Goal: Information Seeking & Learning: Compare options

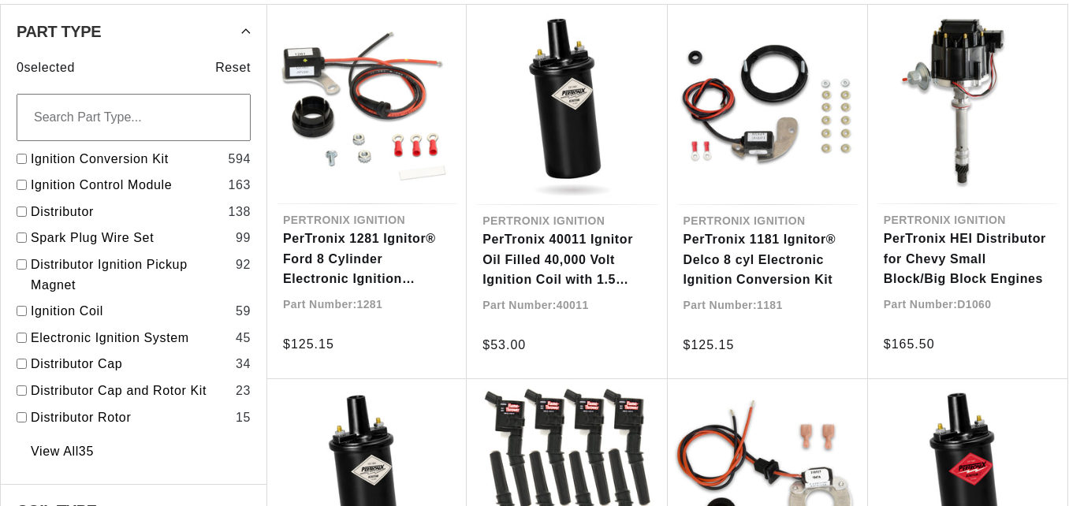
scroll to position [0, 501]
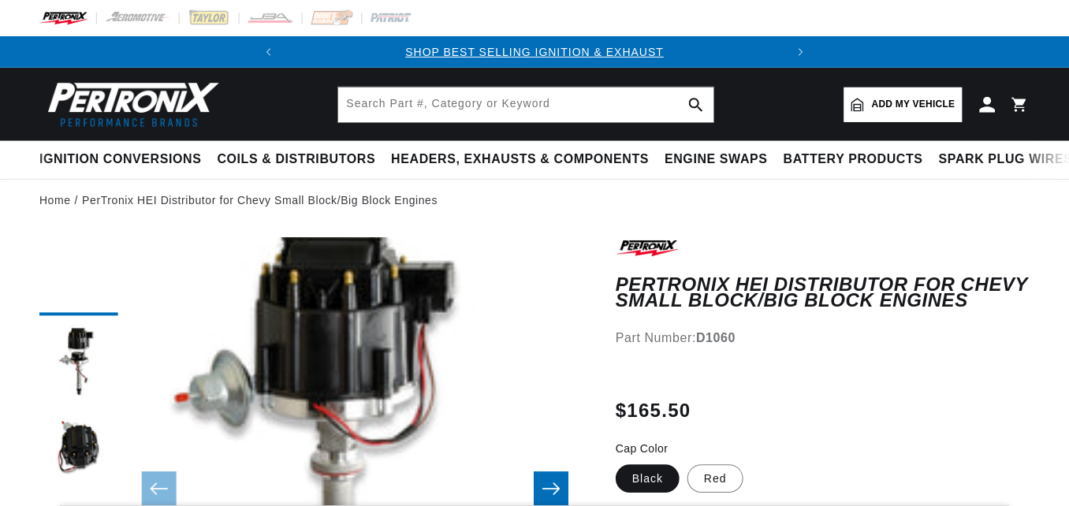
scroll to position [171, 0]
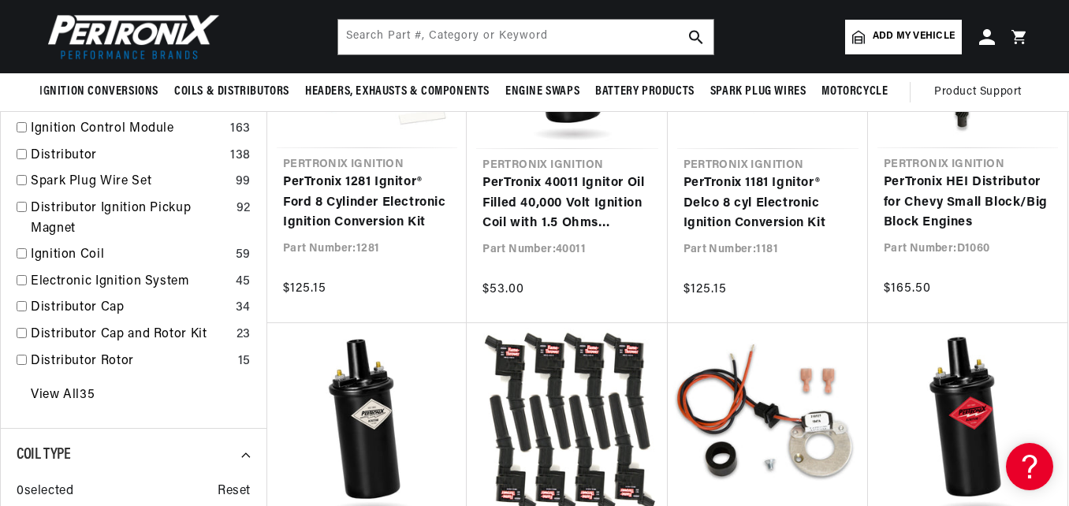
scroll to position [620, 0]
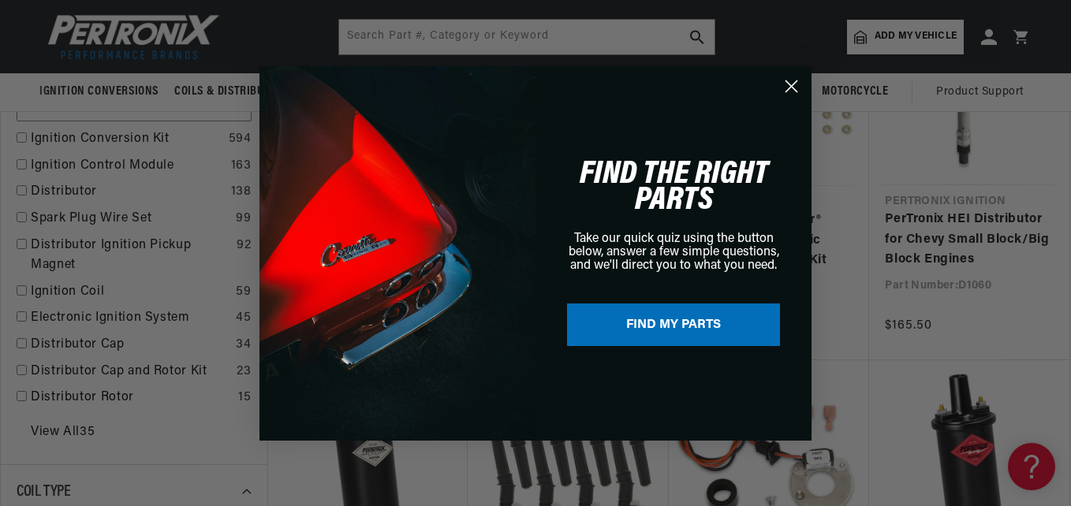
click at [798, 84] on circle "Close dialog" at bounding box center [791, 86] width 26 height 26
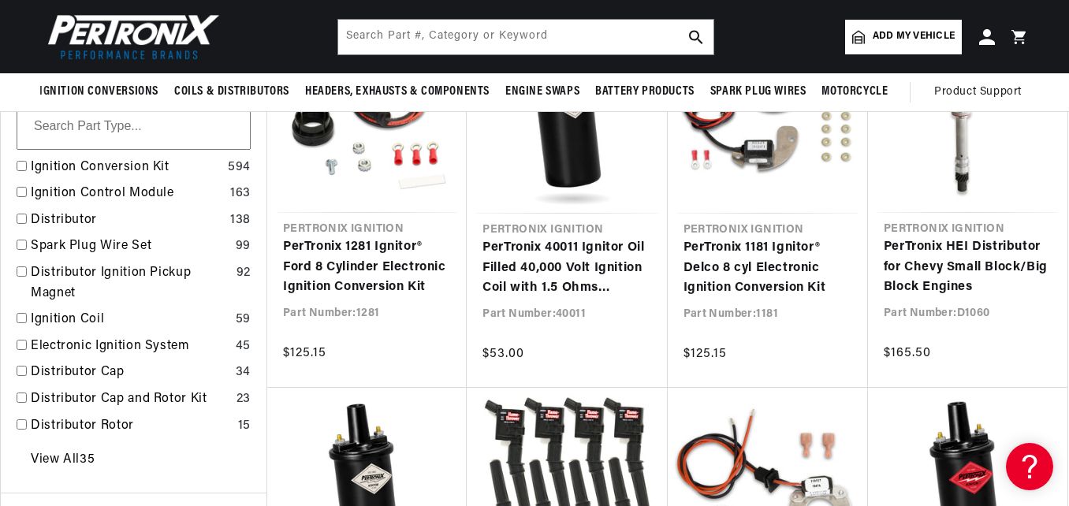
scroll to position [0, 478]
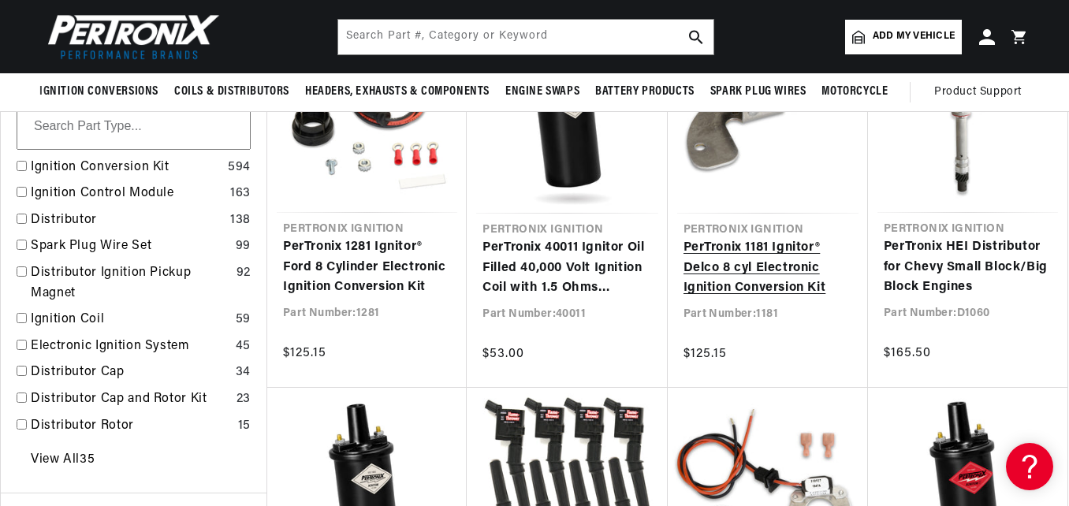
click at [815, 274] on link "PerTronix 1181 Ignitor® Delco 8 cyl Electronic Ignition Conversion Kit" at bounding box center [767, 268] width 169 height 61
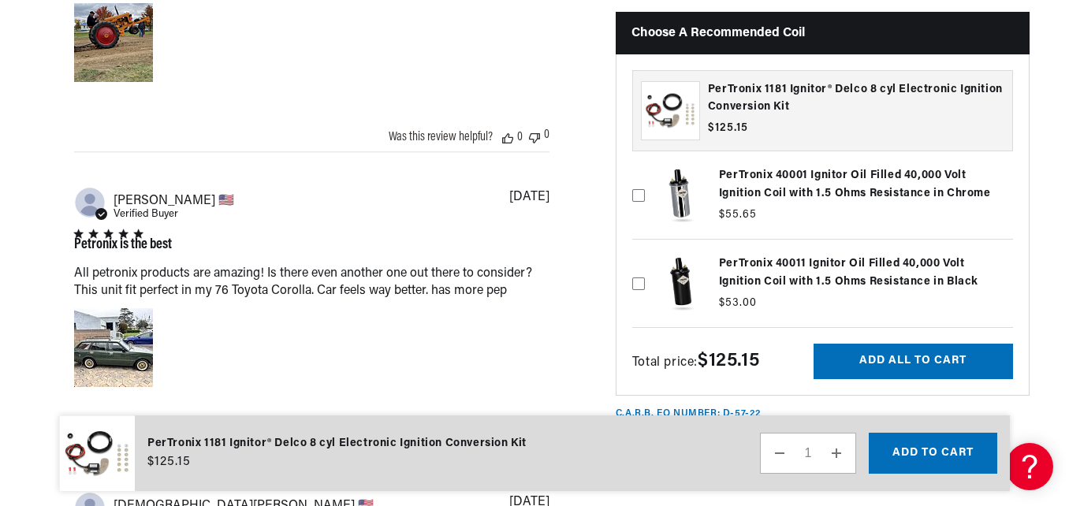
scroll to position [2043, 0]
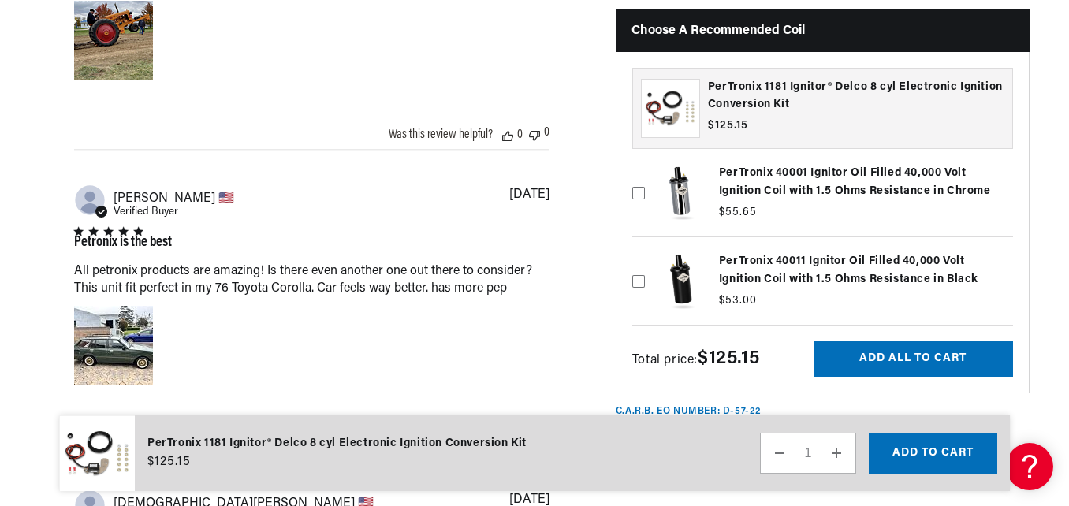
click at [1004, 263] on label at bounding box center [822, 281] width 381 height 80
click at [645, 262] on input "checkbox" at bounding box center [638, 255] width 13 height 13
click at [996, 274] on label at bounding box center [822, 281] width 381 height 80
click at [645, 262] on input "checkbox" at bounding box center [638, 255] width 13 height 13
checkbox input "false"
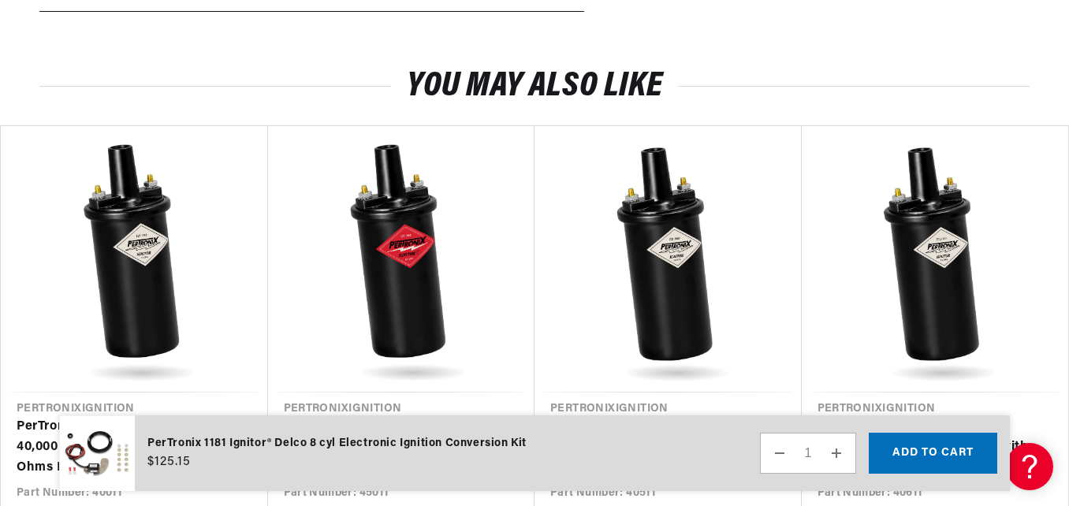
scroll to position [0, 0]
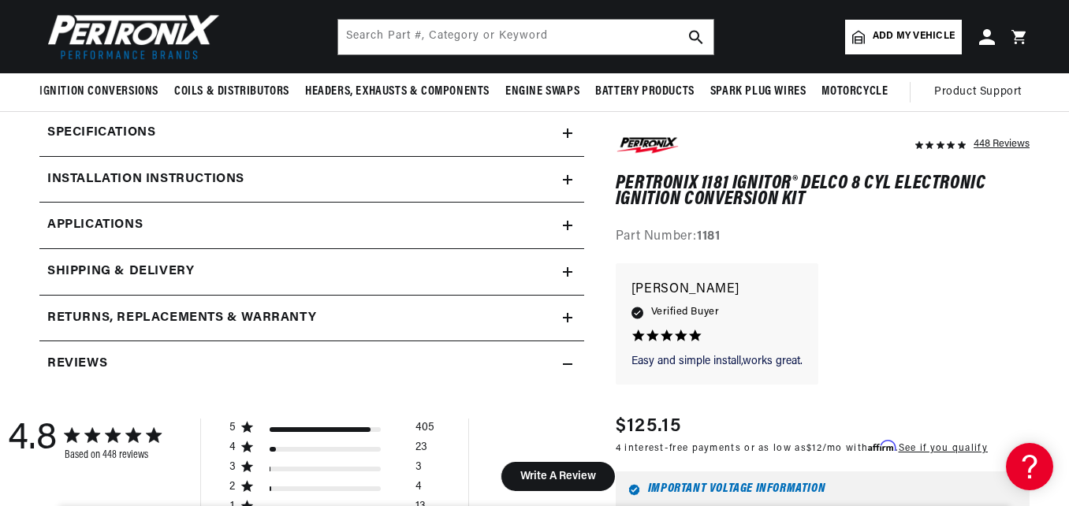
click at [63, 184] on h2 "Installation instructions" at bounding box center [145, 179] width 197 height 20
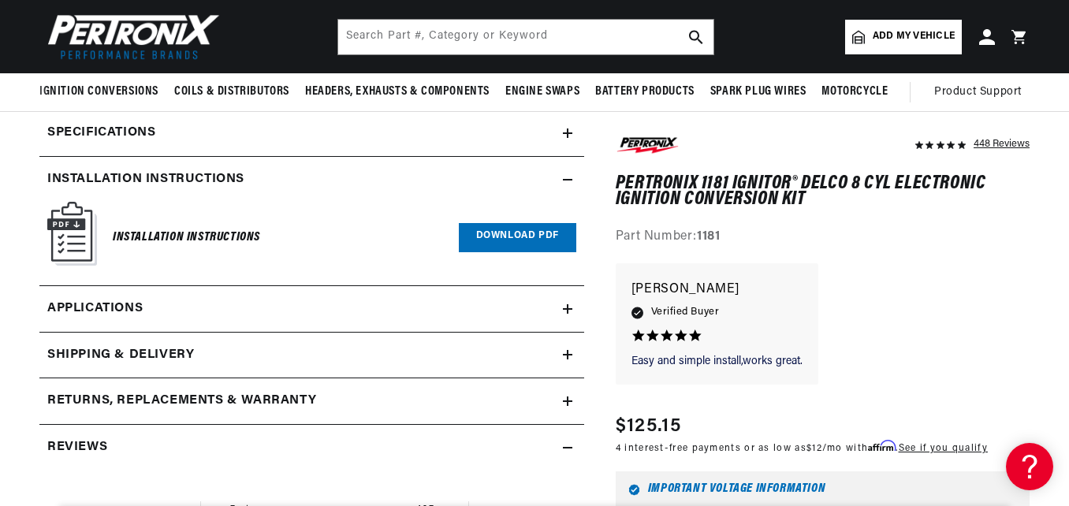
click at [137, 232] on h6 "Installation Instructions" at bounding box center [186, 237] width 147 height 21
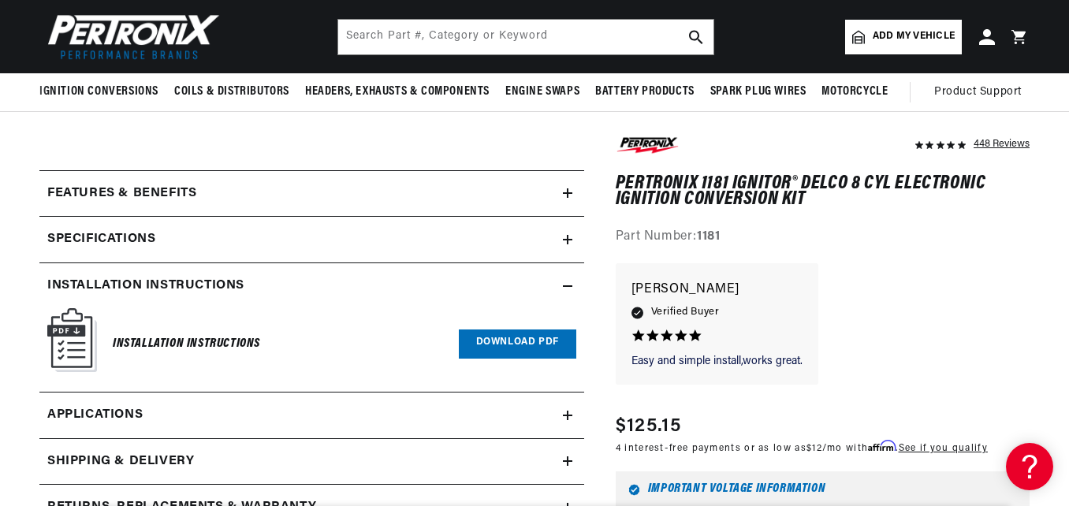
click at [75, 237] on h2 "Specifications" at bounding box center [101, 239] width 108 height 20
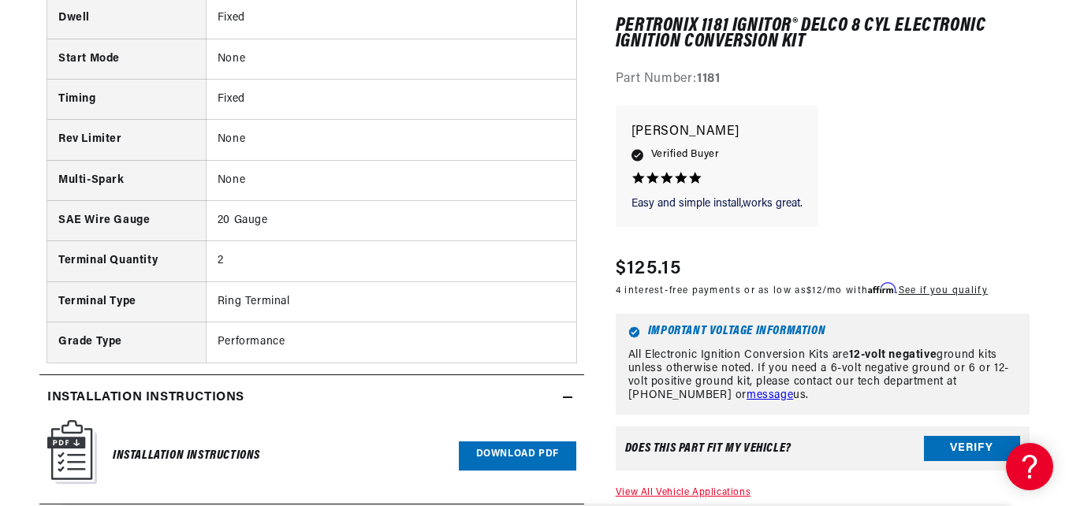
click at [54, 311] on th "Terminal Type" at bounding box center [126, 301] width 158 height 40
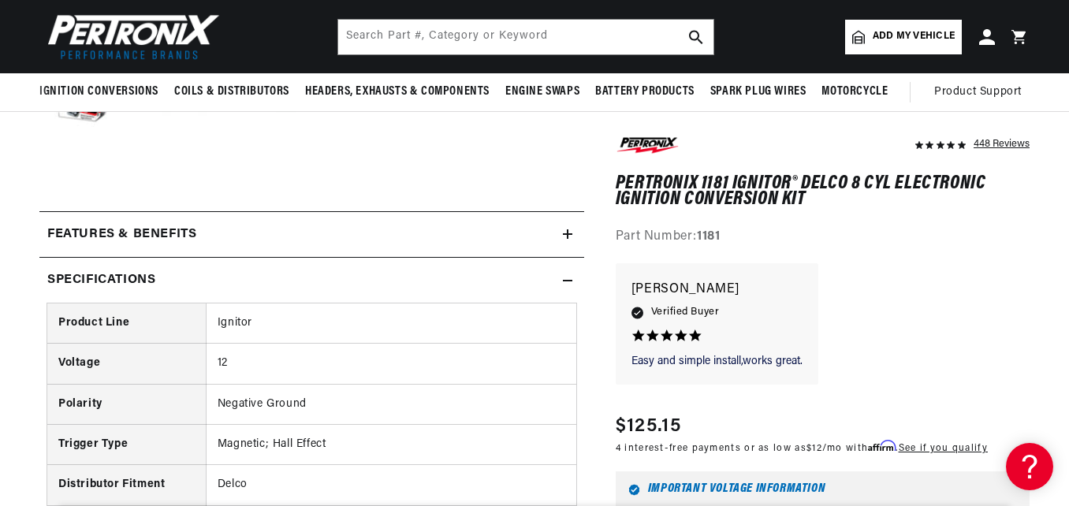
click at [564, 285] on summary "Specifications" at bounding box center [311, 281] width 545 height 46
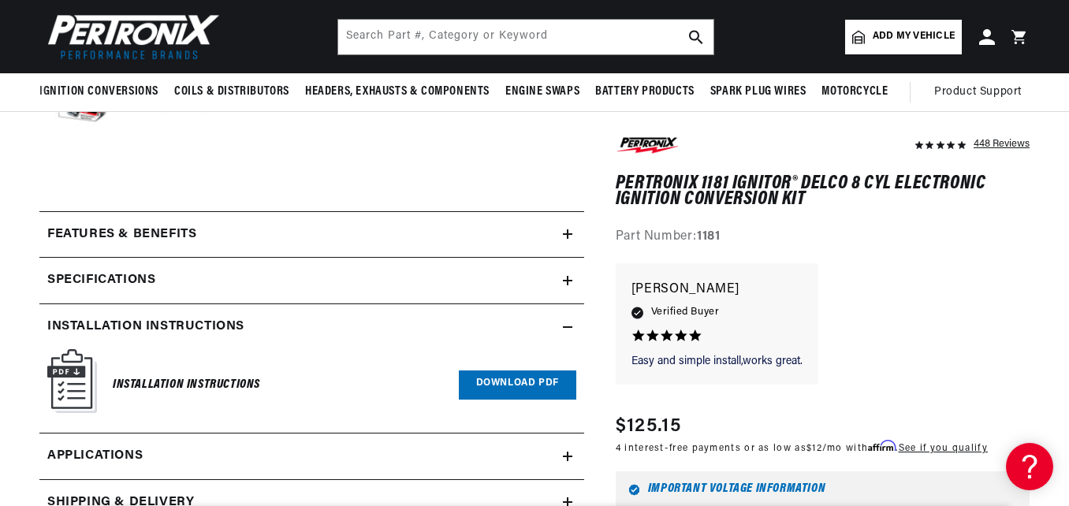
click at [546, 239] on div "Features & Benefits" at bounding box center [300, 235] width 523 height 20
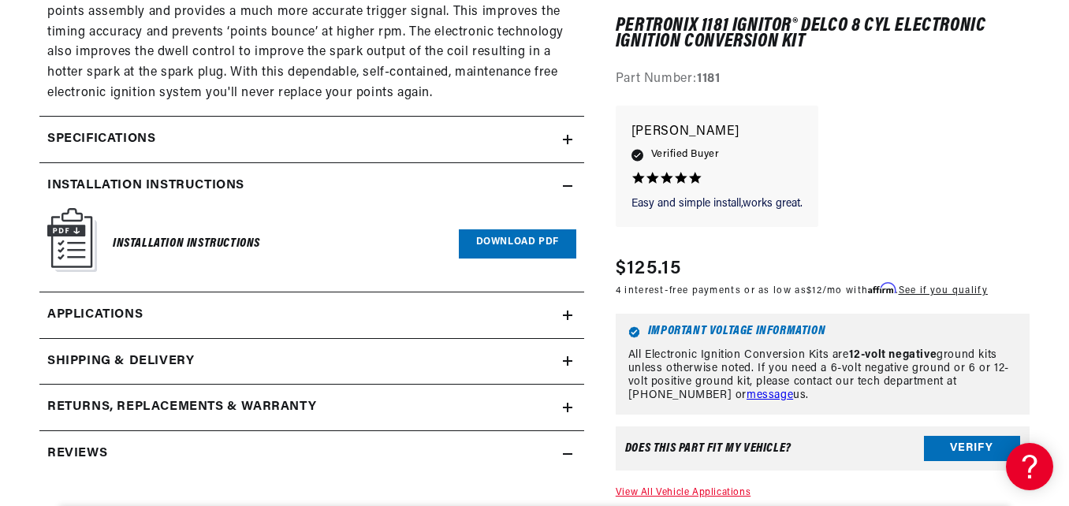
click at [574, 184] on summary "Installation instructions" at bounding box center [311, 186] width 545 height 46
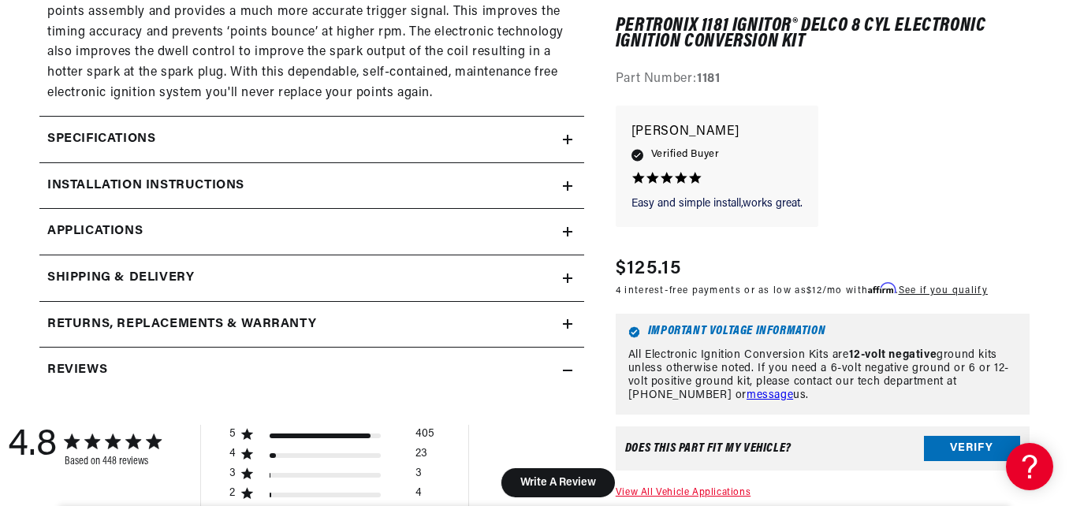
click at [563, 188] on icon at bounding box center [567, 185] width 9 height 9
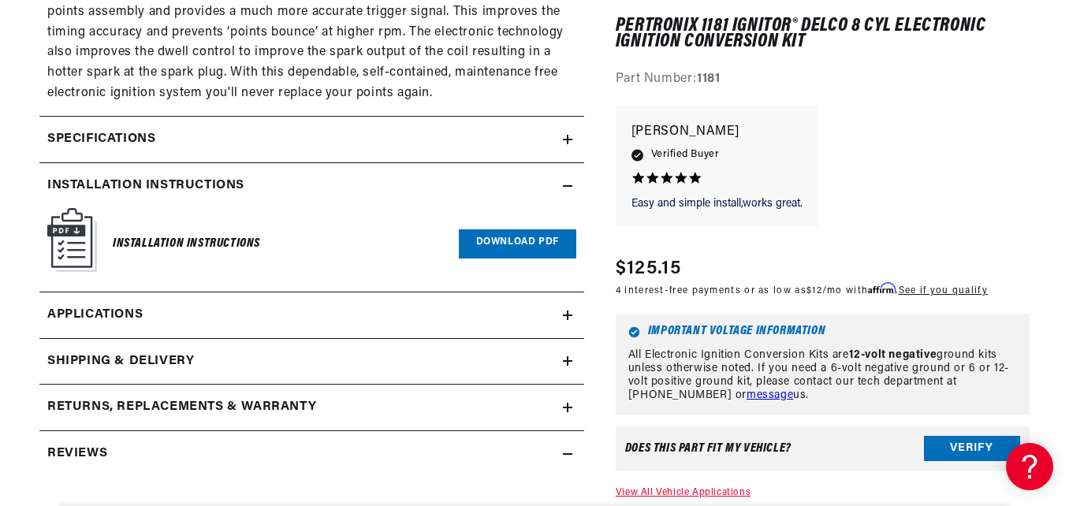
click at [194, 254] on h6 "Installation Instructions" at bounding box center [186, 243] width 147 height 21
click at [508, 244] on link "Download PDF" at bounding box center [517, 243] width 117 height 29
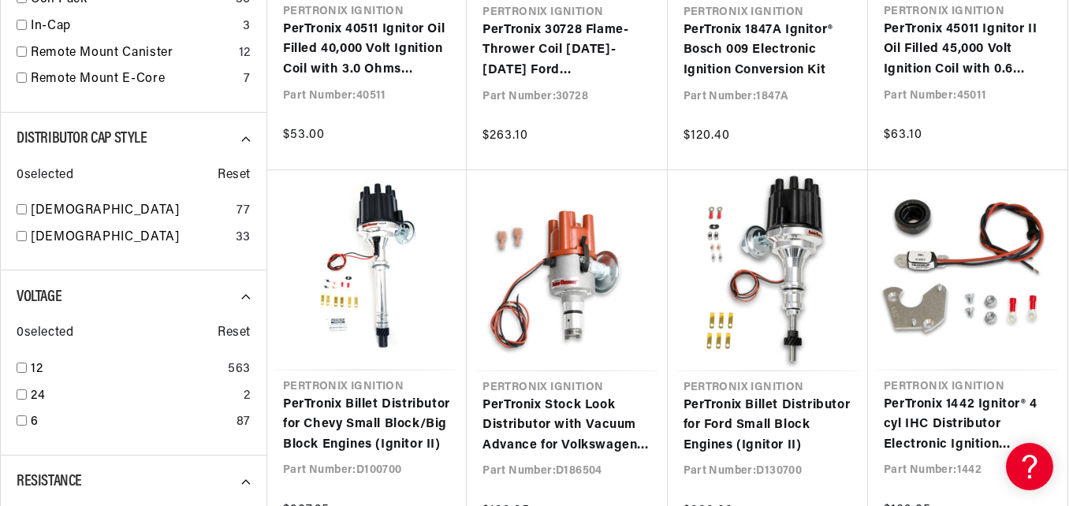
scroll to position [0, 478]
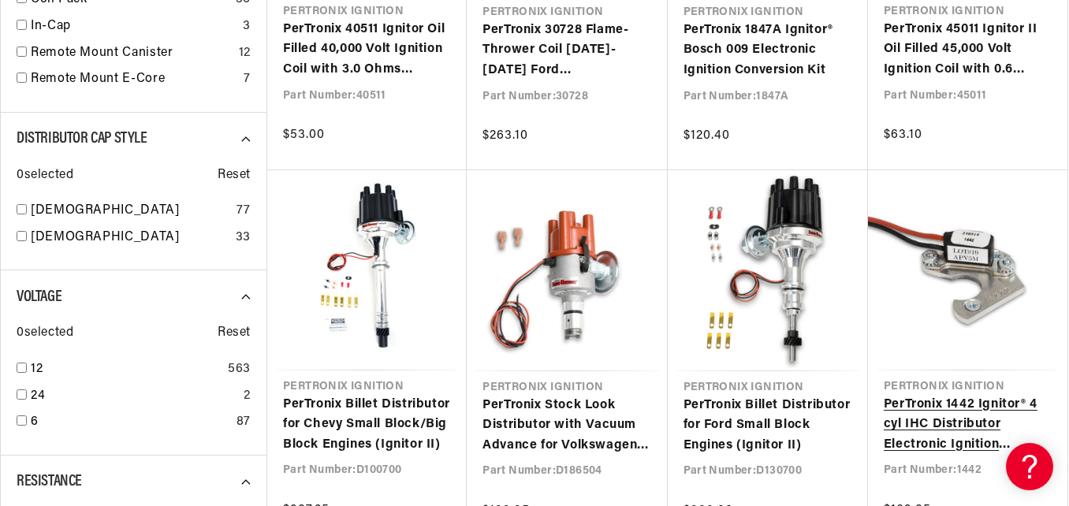
click at [990, 395] on link "PerTronix 1442 Ignitor® 4 cyl IHC Distributor Electronic Ignition Conversion Kit" at bounding box center [968, 425] width 168 height 61
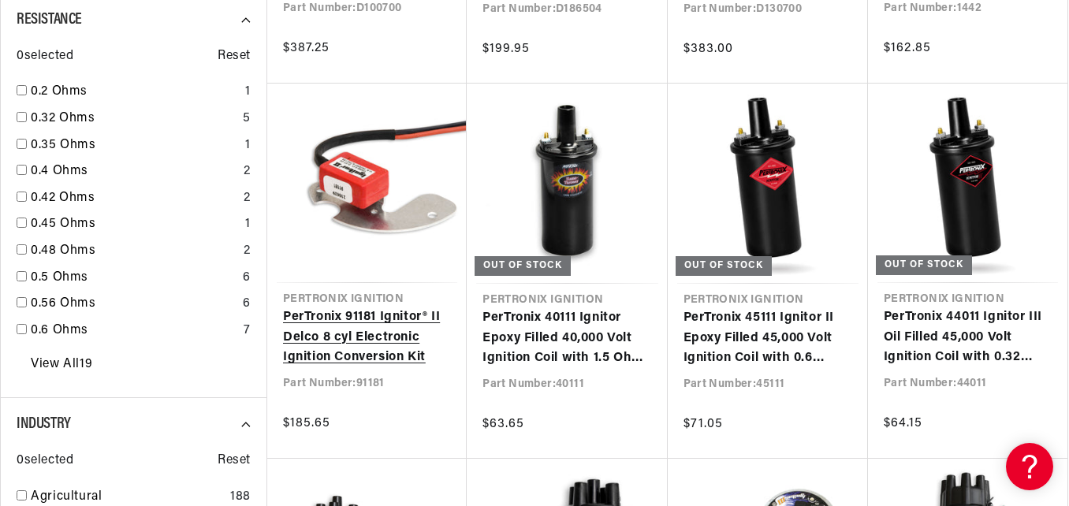
click at [357, 329] on link "PerTronix 91181 Ignitor® II Delco 8 cyl Electronic Ignition Conversion Kit" at bounding box center [367, 337] width 168 height 61
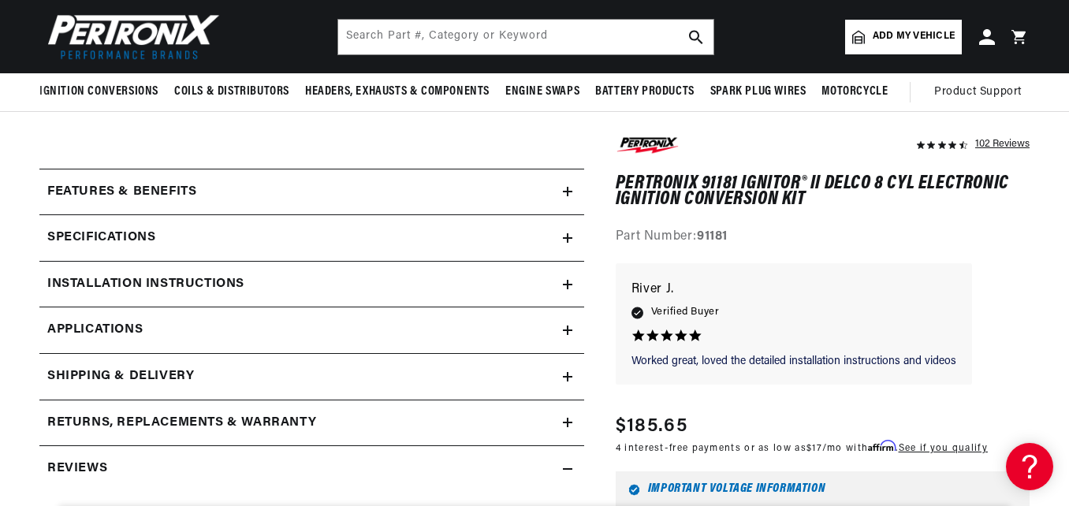
scroll to position [0, 478]
click at [542, 292] on div "Installation instructions" at bounding box center [300, 284] width 523 height 20
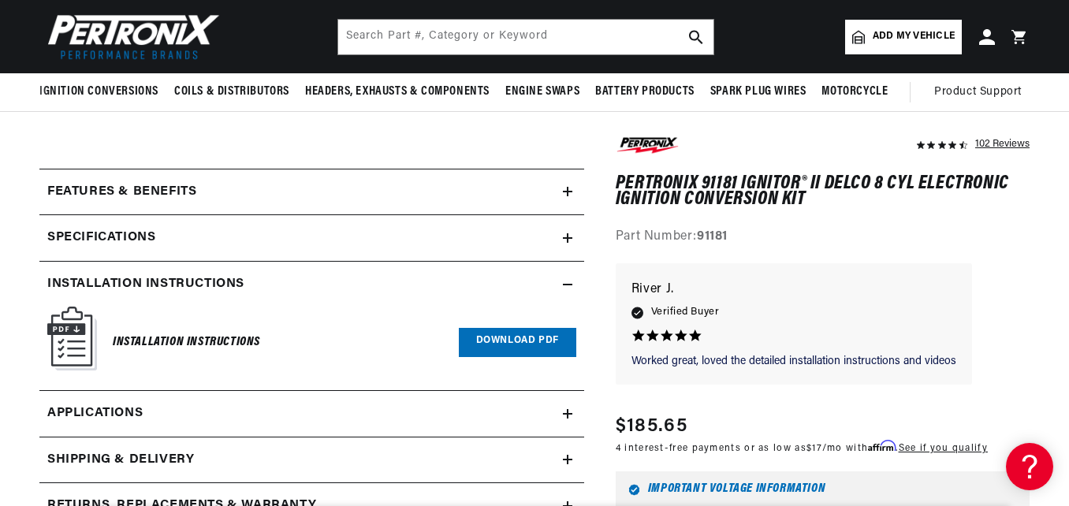
click at [519, 348] on link "Download PDF" at bounding box center [517, 342] width 117 height 29
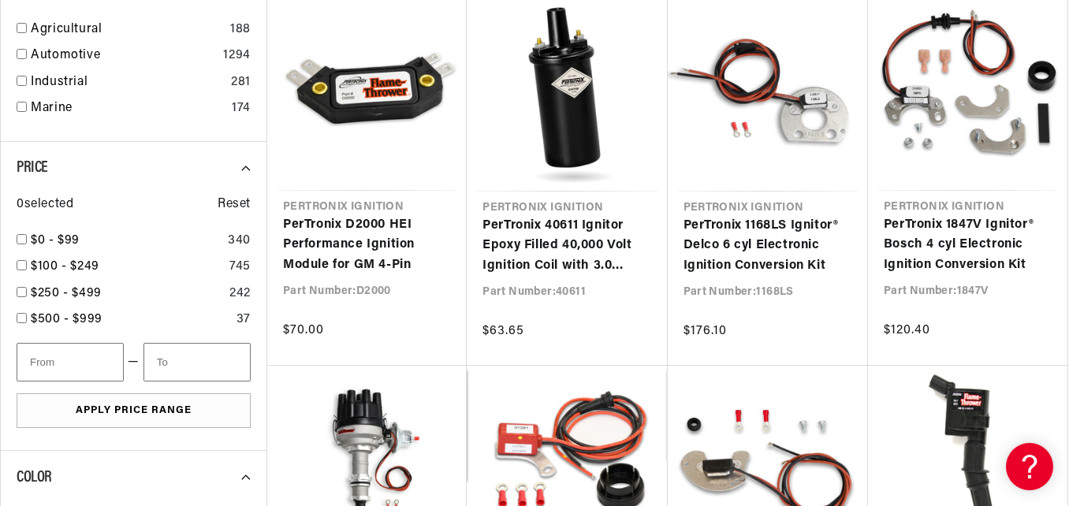
scroll to position [0, 478]
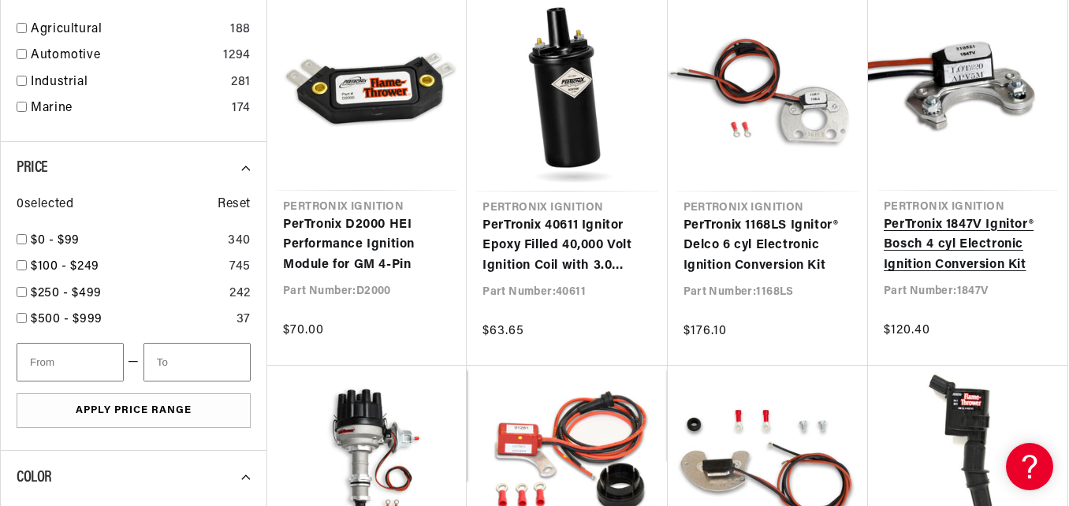
click at [982, 276] on link "PerTronix 1847V Ignitor® Bosch 4 cyl Electronic Ignition Conversion Kit" at bounding box center [968, 245] width 168 height 61
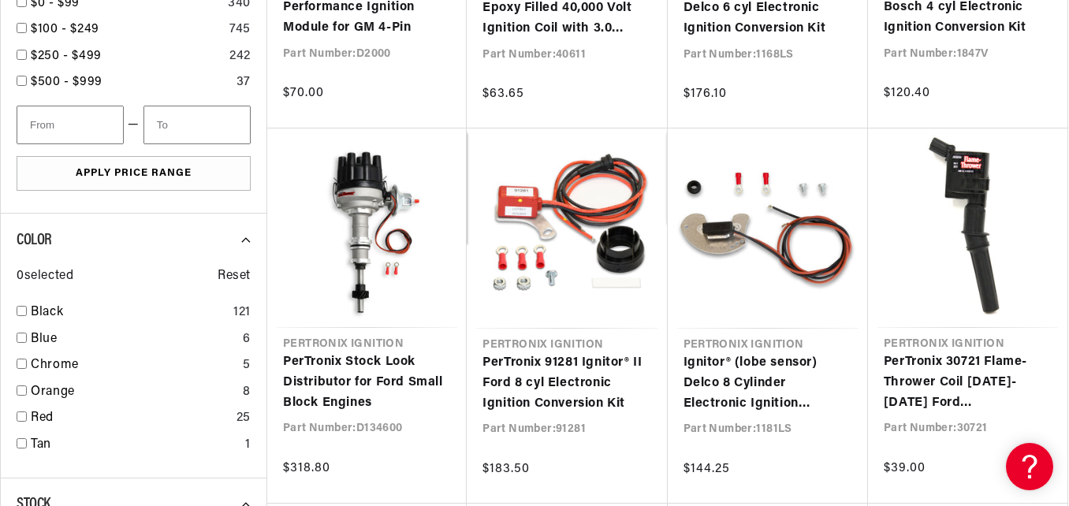
scroll to position [0, 478]
click at [815, 353] on link "Ignitor® (lobe sensor) Delco 8 Cylinder Electronic Ignition Conversion Kit" at bounding box center [767, 383] width 169 height 61
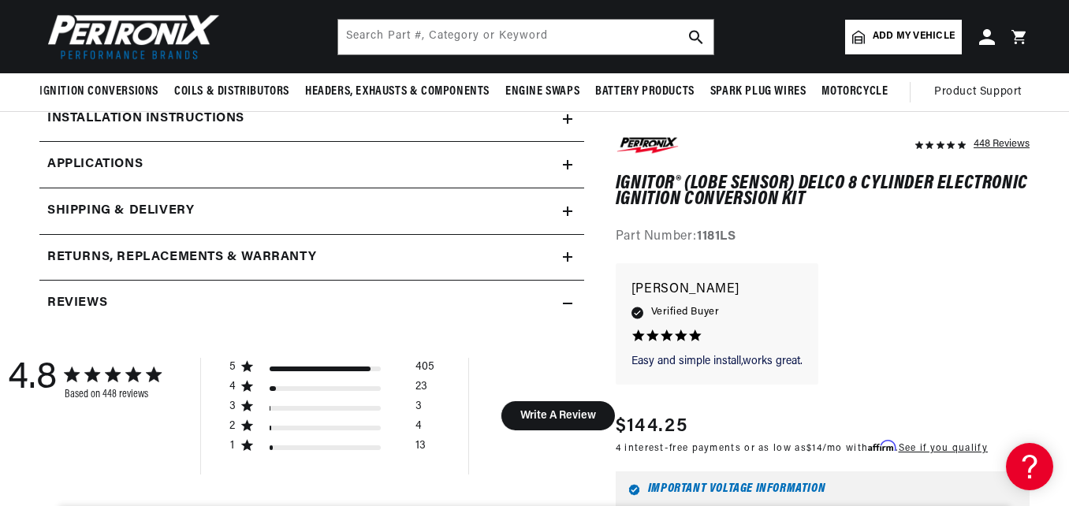
click at [495, 121] on div "Installation instructions" at bounding box center [300, 119] width 523 height 20
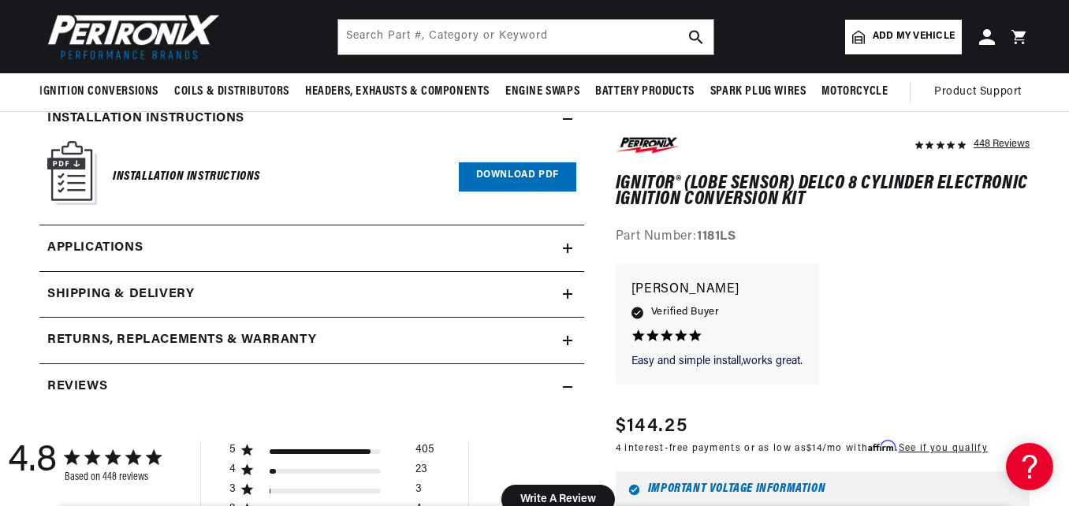
click at [523, 178] on link "Download PDF" at bounding box center [517, 176] width 117 height 29
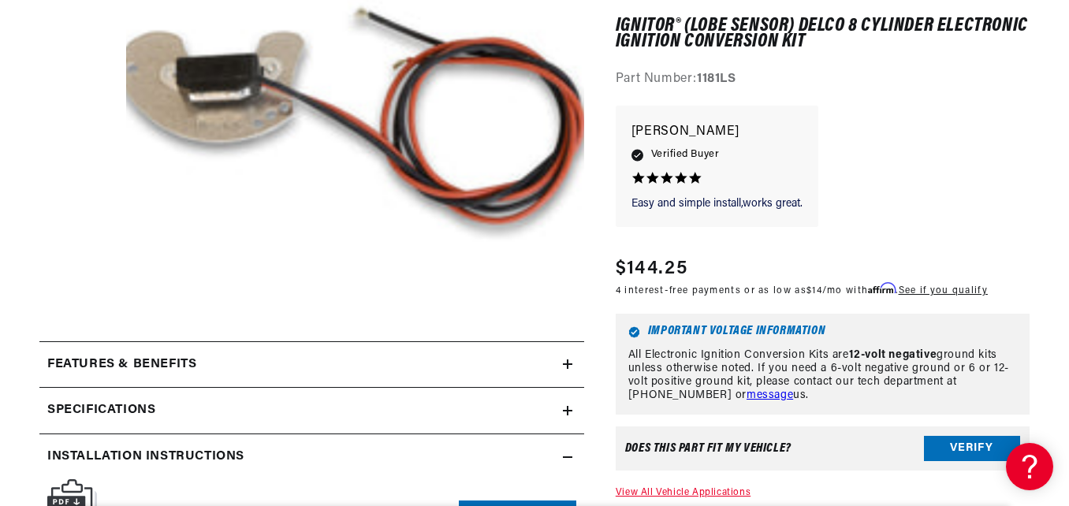
scroll to position [400, 0]
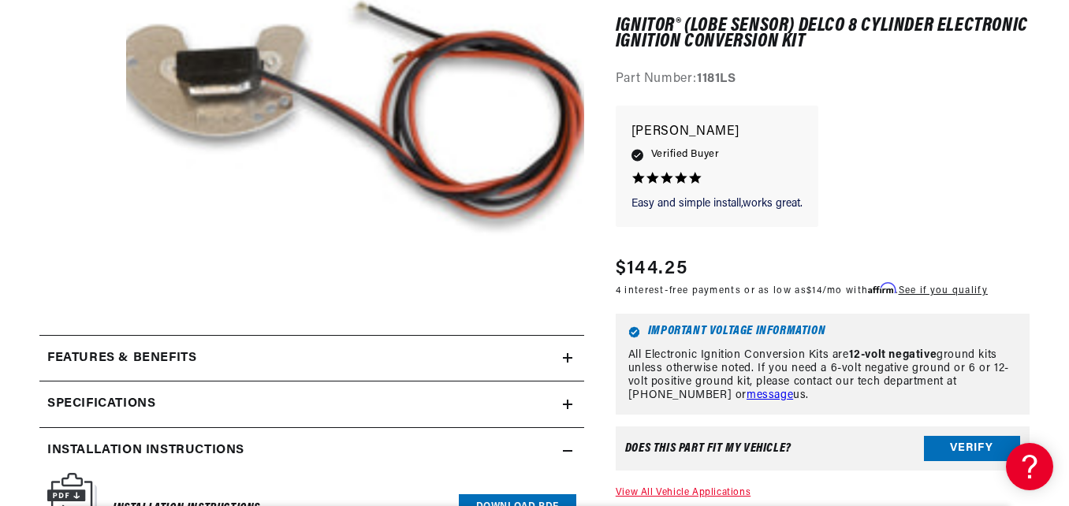
click at [1013, 294] on div "Regular price $144.25 Sale price $144.25 Regular price Save % Unit price / per" at bounding box center [823, 278] width 414 height 47
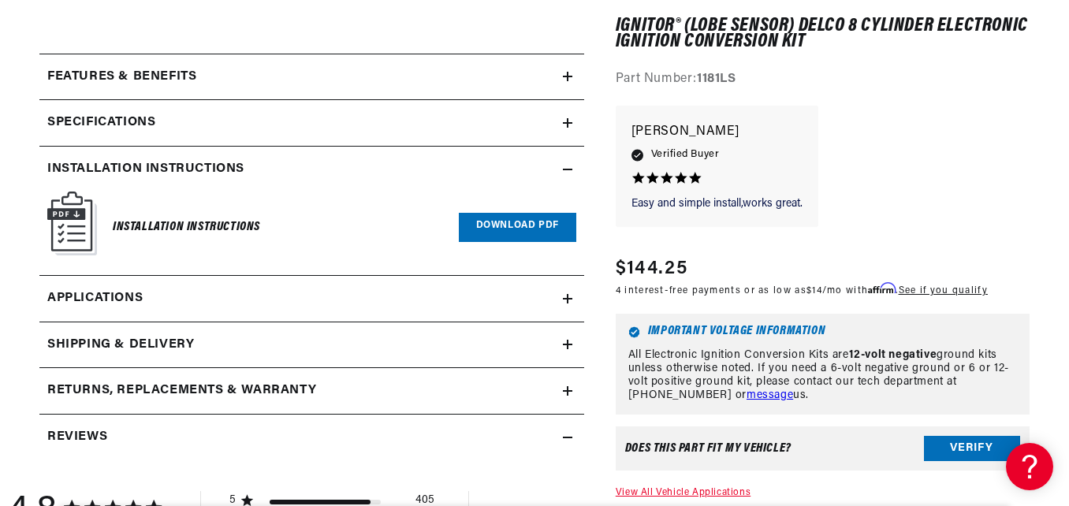
scroll to position [0, 478]
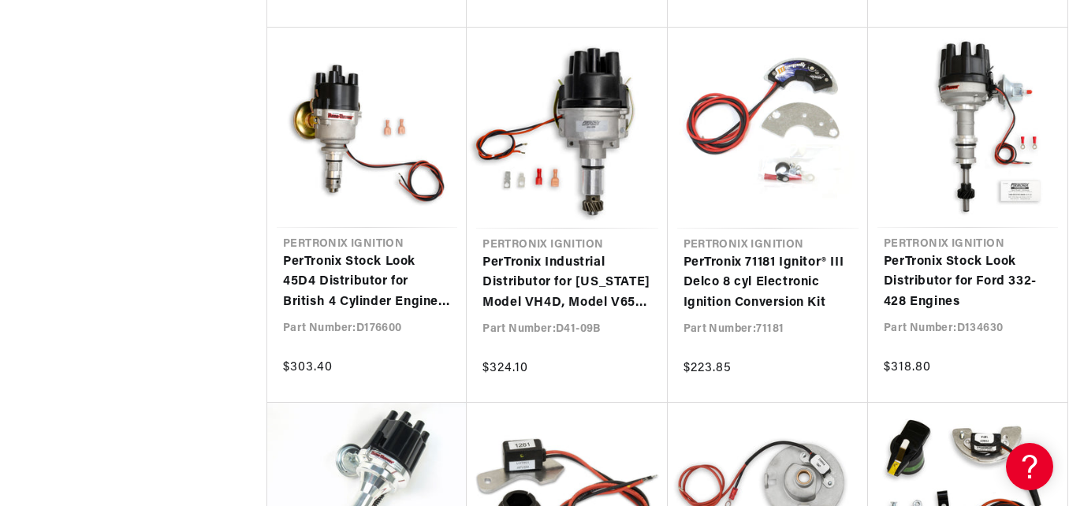
scroll to position [3237, 0]
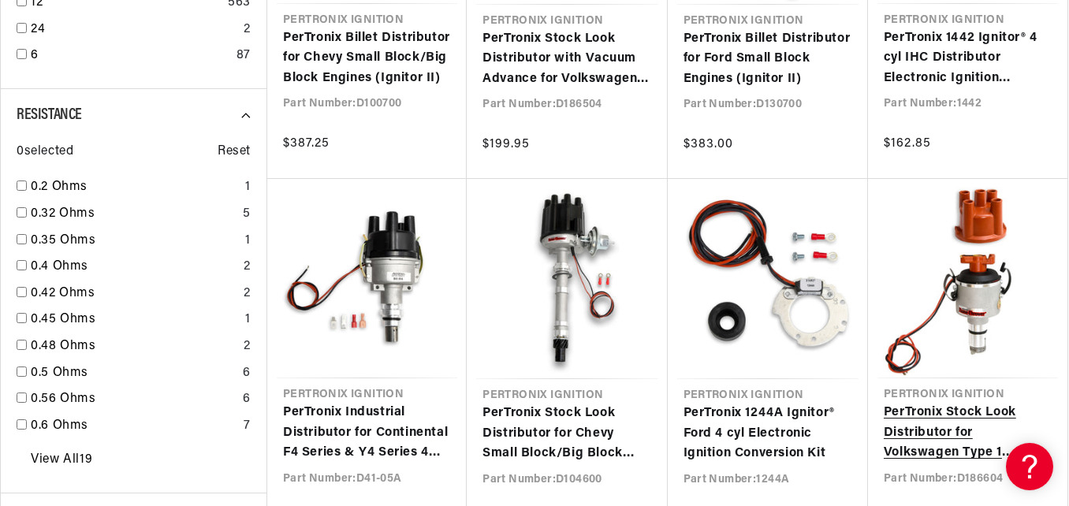
click at [958, 403] on link "PerTronix Stock Look Distributor for Volkswagen Type 1 Engines" at bounding box center [968, 433] width 168 height 61
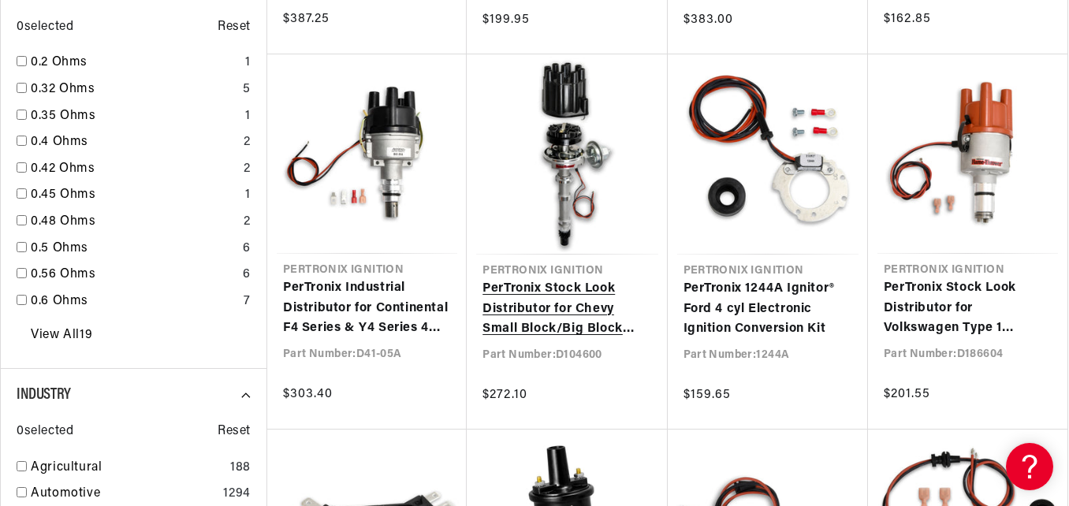
click at [564, 279] on link "PerTronix Stock Look Distributor for Chevy Small Block/Big Block Engines" at bounding box center [566, 309] width 169 height 61
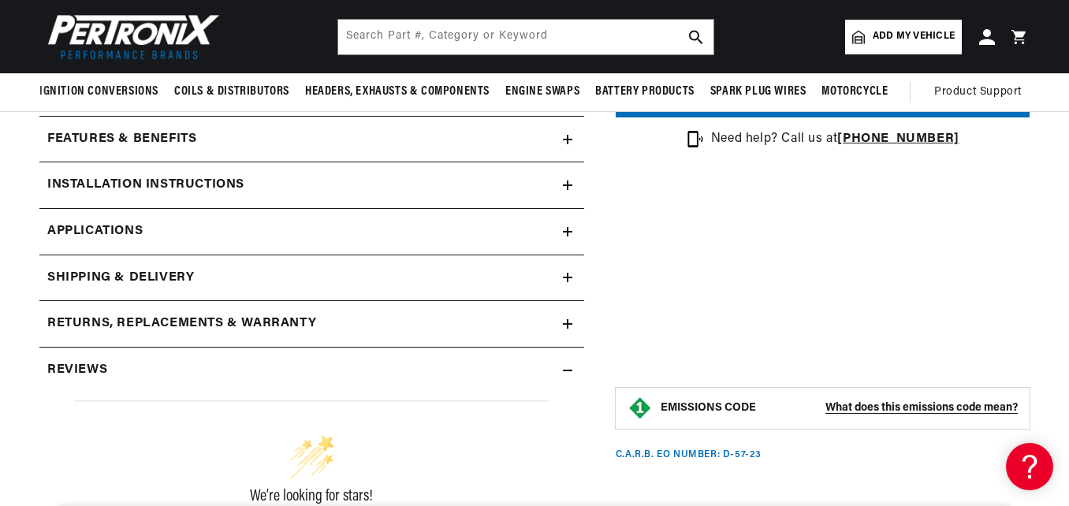
click at [568, 185] on icon at bounding box center [567, 185] width 9 height 0
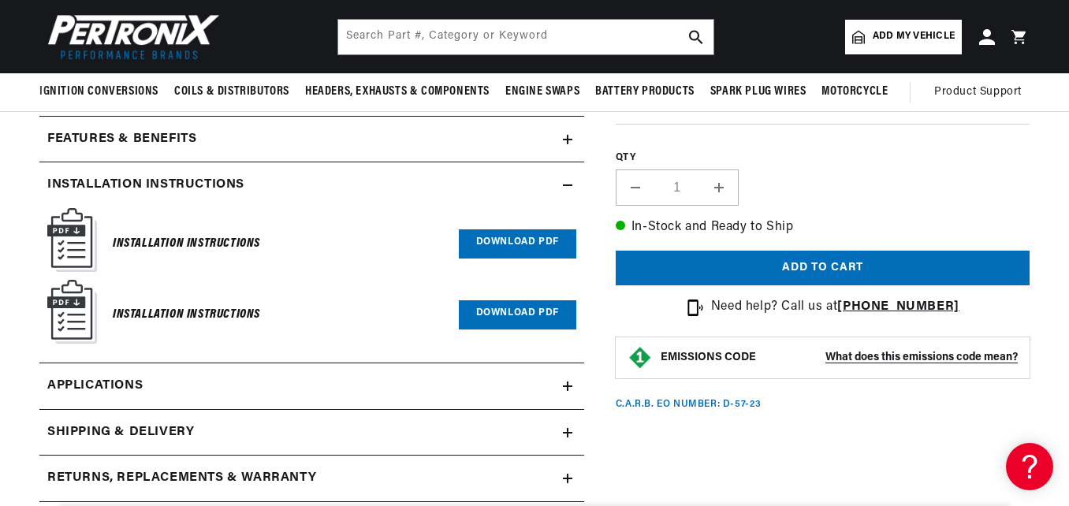
scroll to position [0, 478]
click at [478, 244] on link "Download PDF" at bounding box center [517, 243] width 117 height 29
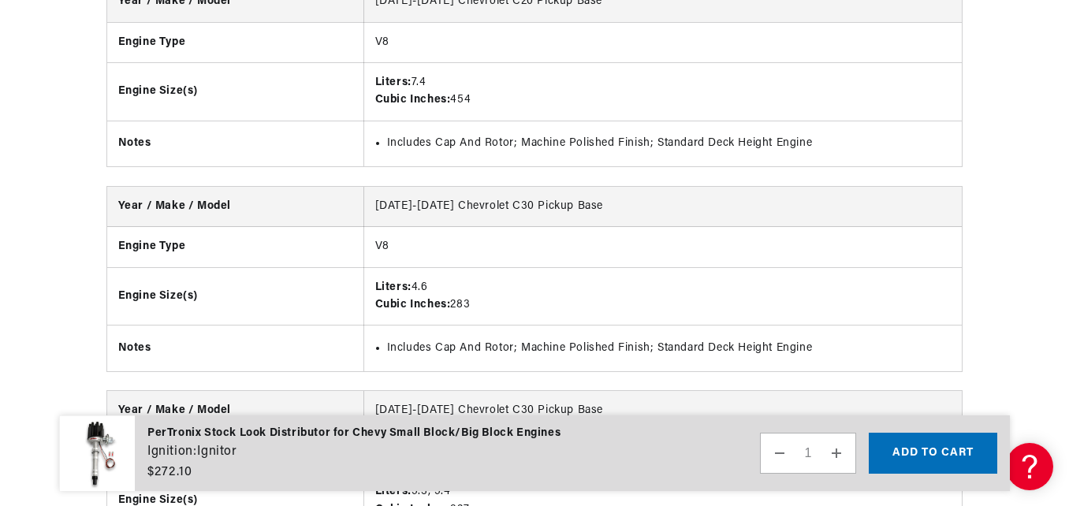
scroll to position [0, 0]
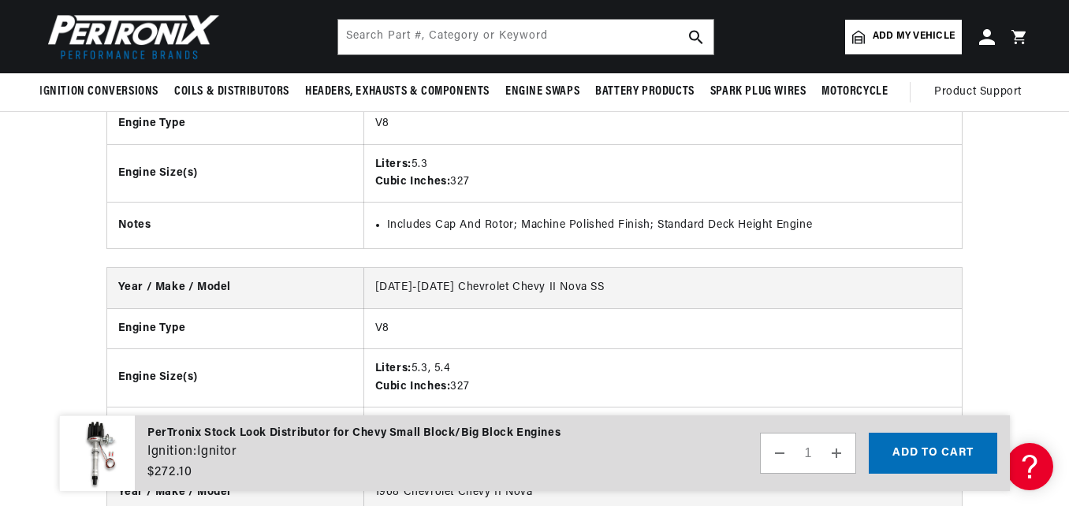
click at [931, 275] on td "[DATE]-[DATE] Chevrolet Chevy II Nova SS" at bounding box center [662, 288] width 598 height 40
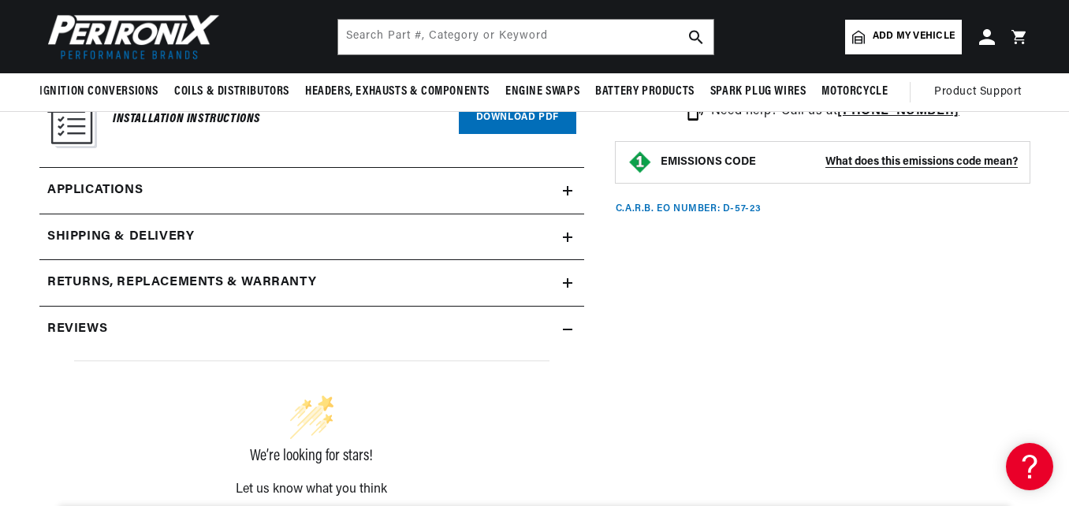
click at [905, 35] on span "Add my vehicle" at bounding box center [914, 36] width 82 height 15
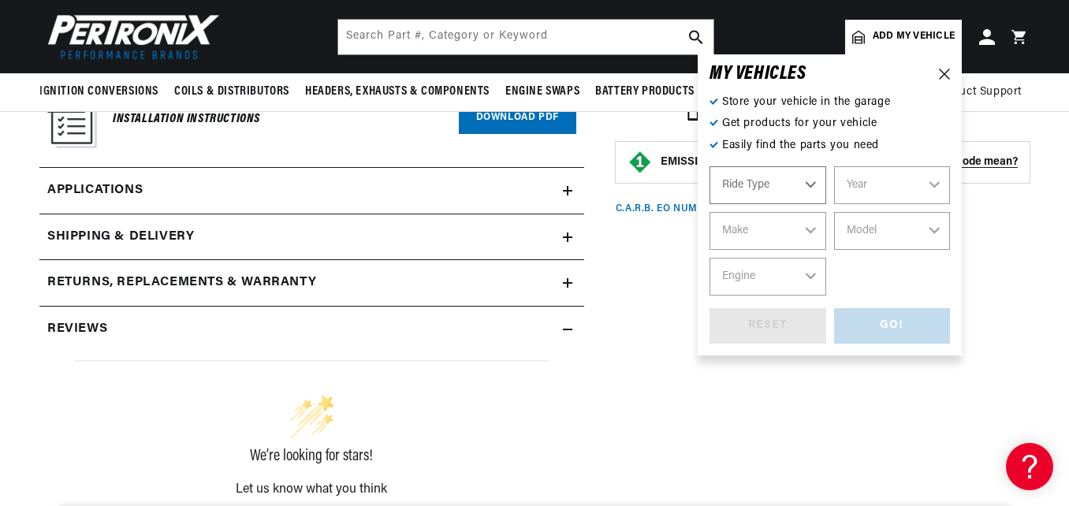
select select "Automotive"
click at [817, 182] on select "Automotive Agricultural Industrial Marine Motorcycle" at bounding box center [768, 185] width 117 height 38
click at [710, 166] on select "Automotive Agricultural Industrial Marine Motorcycle" at bounding box center [768, 185] width 117 height 38
click at [936, 180] on select "Year 2024 2023 2022 2021 2020 2019 2018 2017 2016 2015 2014 2013 2012 2011 2010…" at bounding box center [892, 185] width 117 height 38
select select "1967"
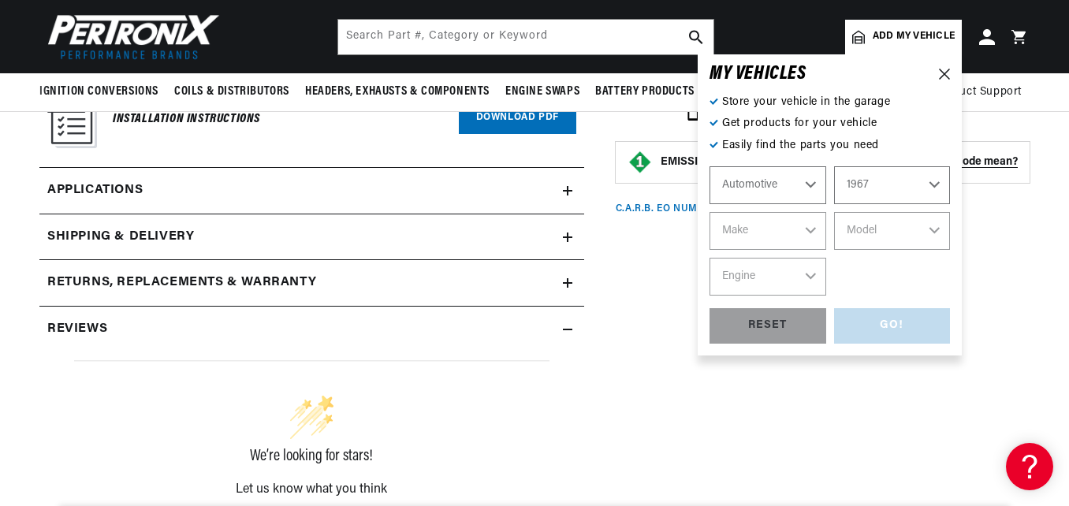
click at [834, 166] on select "Year 2024 2023 2022 2021 2020 2019 2018 2017 2016 2015 2014 2013 2012 2011 2010…" at bounding box center [892, 185] width 117 height 38
select select "1967"
click at [811, 229] on select "Make Alfa Romeo American Motors Aston Martin Austin Austin Healey Avanti Bentle…" at bounding box center [768, 231] width 117 height 38
select select "Chevrolet"
click at [710, 212] on select "Make Alfa Romeo American Motors Aston Martin Austin Austin Healey Avanti Bentle…" at bounding box center [768, 231] width 117 height 38
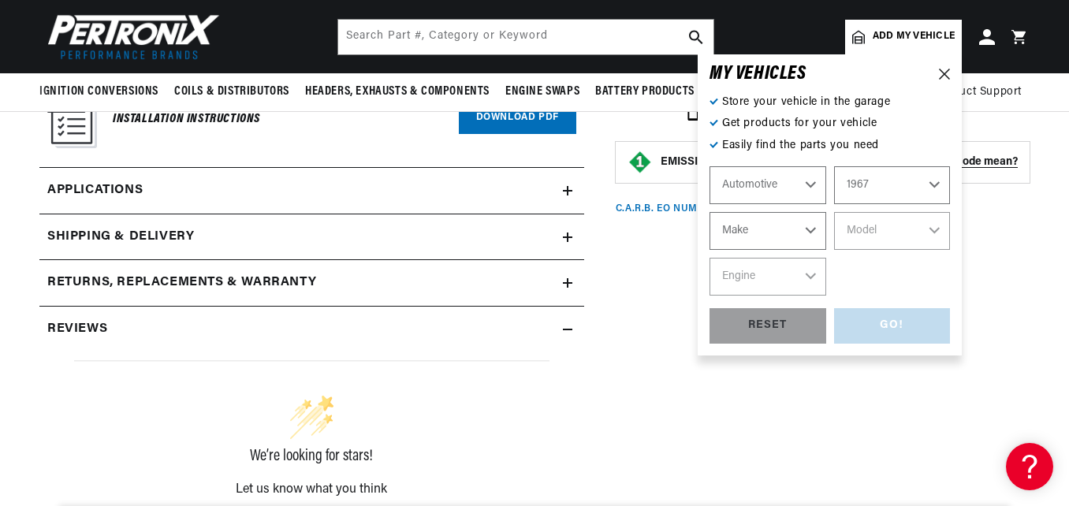
select select "Chevrolet"
click at [933, 233] on select "Model" at bounding box center [892, 231] width 117 height 38
select select "Camaro"
click at [834, 212] on select "Model Bel Air Biscayne C10 Pickup C10 Suburban C20 Pickup C20 Suburban C30 Pick…" at bounding box center [892, 231] width 117 height 38
select select "Camaro"
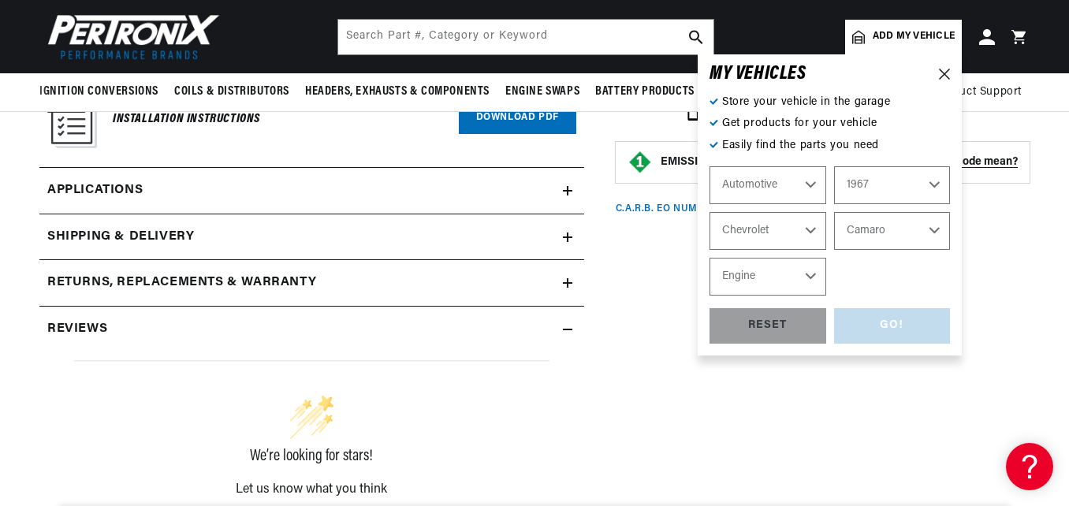
click at [813, 283] on select "Engine 6.6L 230cid / 3.8L 250cid / 4.1L 302cid / 4.9L 305cid / 5.0L 327cid / 5.…" at bounding box center [768, 277] width 117 height 38
select select "327cid-5.3L"
click at [710, 258] on select "Engine 6.6L 230cid / 3.8L 250cid / 4.1L 302cid / 4.9L 305cid / 5.0L 327cid / 5.…" at bounding box center [768, 277] width 117 height 38
select select "327cid-5.3L"
click at [905, 327] on div "GO!" at bounding box center [892, 325] width 117 height 35
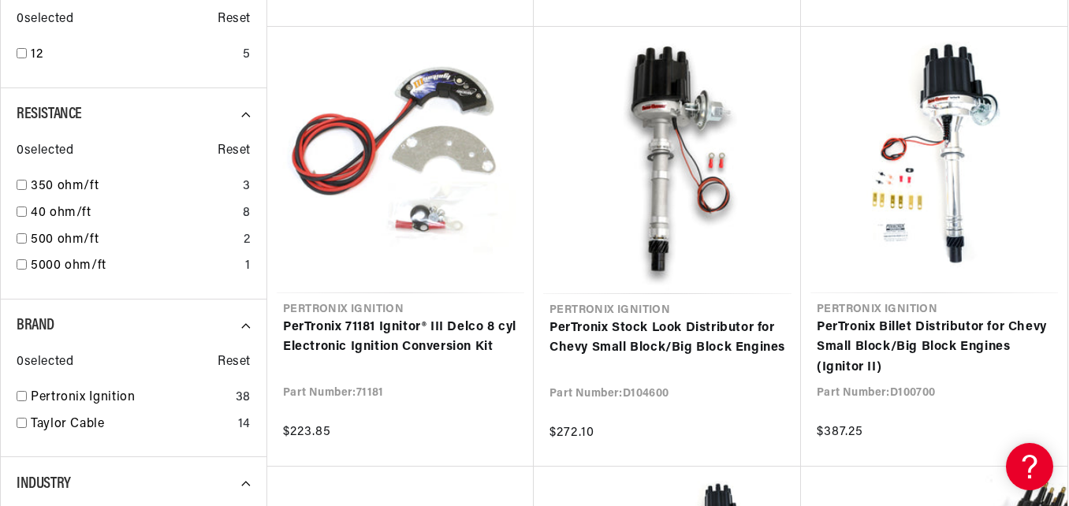
scroll to position [714, 0]
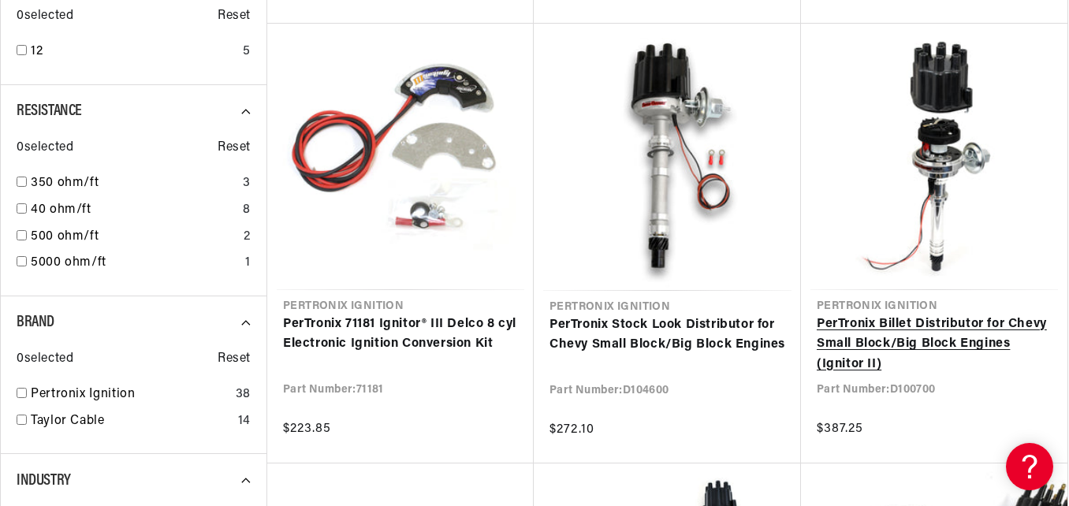
click at [972, 323] on link "PerTronix Billet Distributor for Chevy Small Block/Big Block Engines (Ignitor I…" at bounding box center [934, 345] width 235 height 61
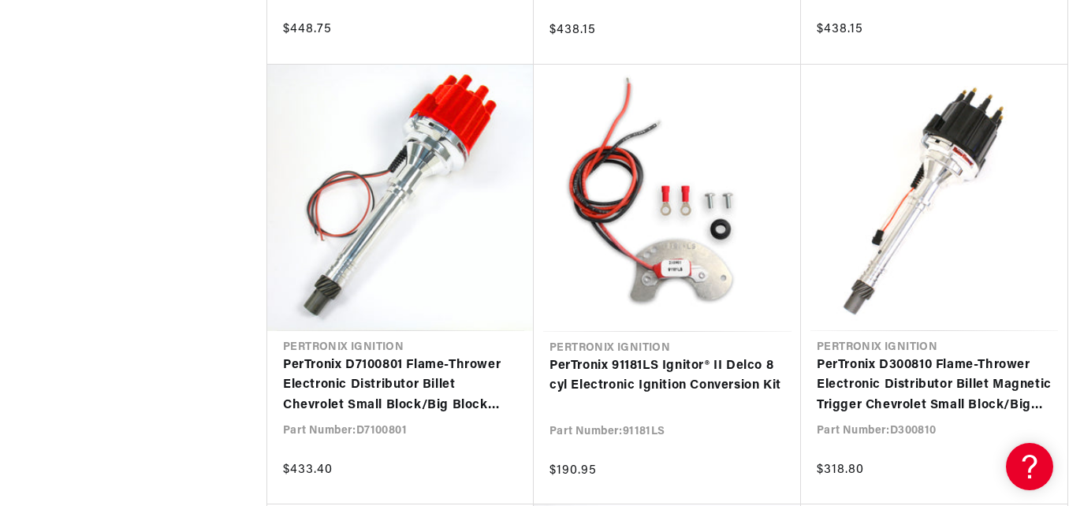
scroll to position [2439, 0]
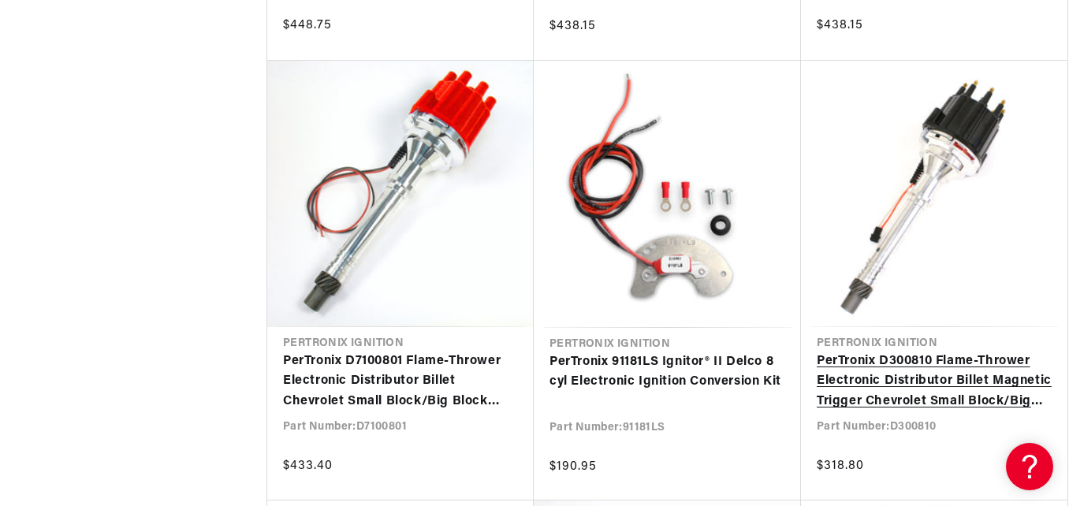
click at [1000, 352] on link "PerTronix D300810 Flame-Thrower Electronic Distributor Billet Magnetic Trigger …" at bounding box center [934, 382] width 235 height 61
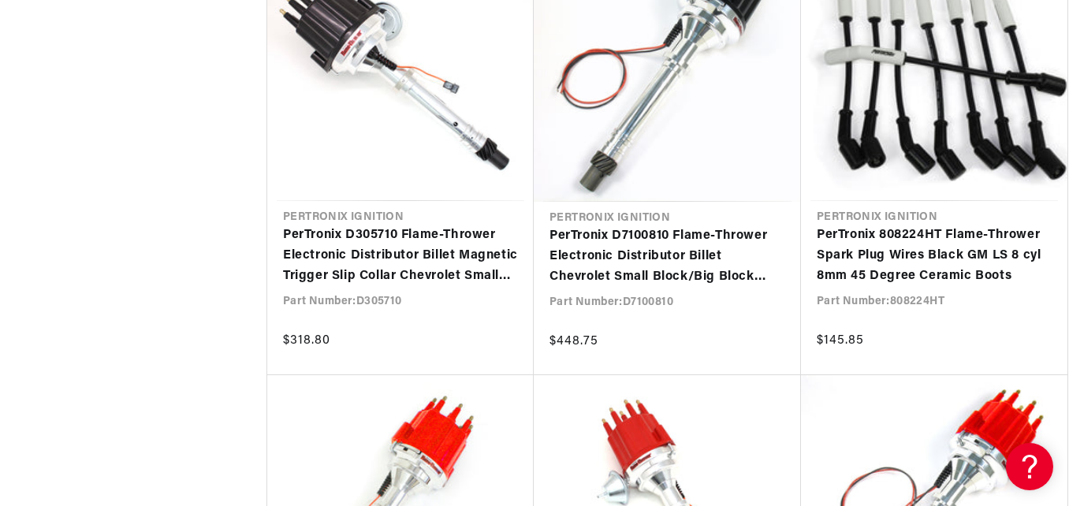
scroll to position [0, 478]
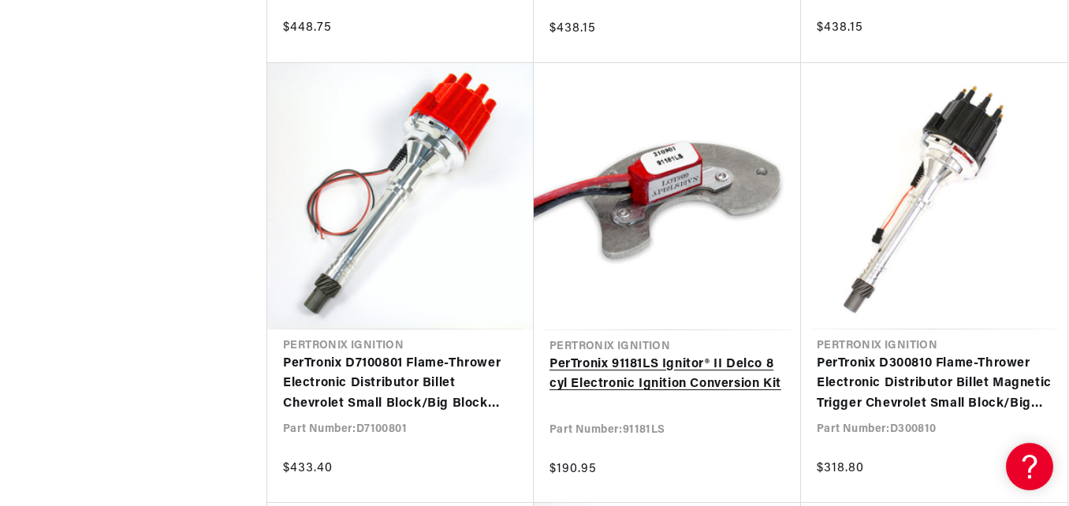
click at [678, 355] on link "PerTronix 91181LS Ignitor® II Delco 8 cyl Electronic Ignition Conversion Kit" at bounding box center [667, 375] width 236 height 40
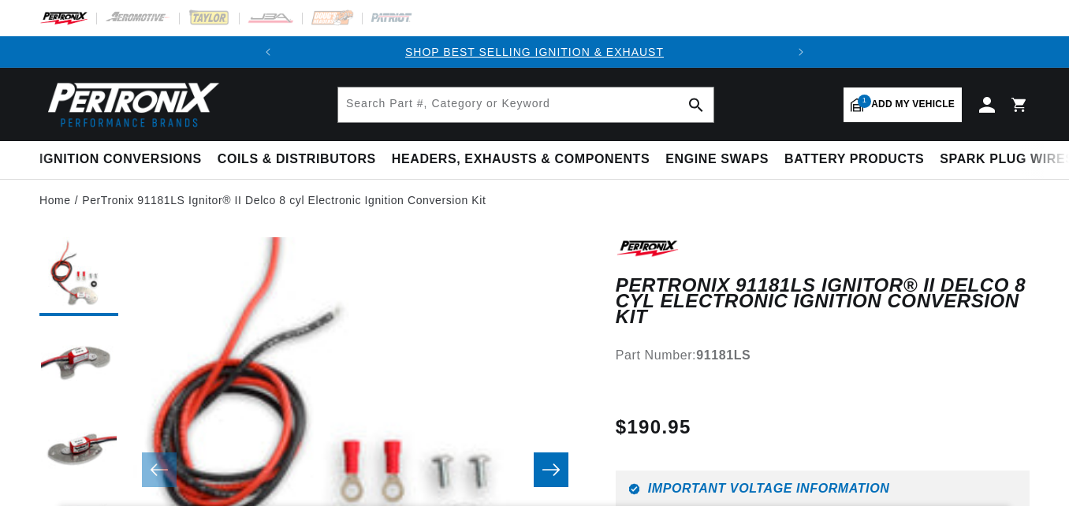
click at [646, 381] on div at bounding box center [823, 391] width 414 height 20
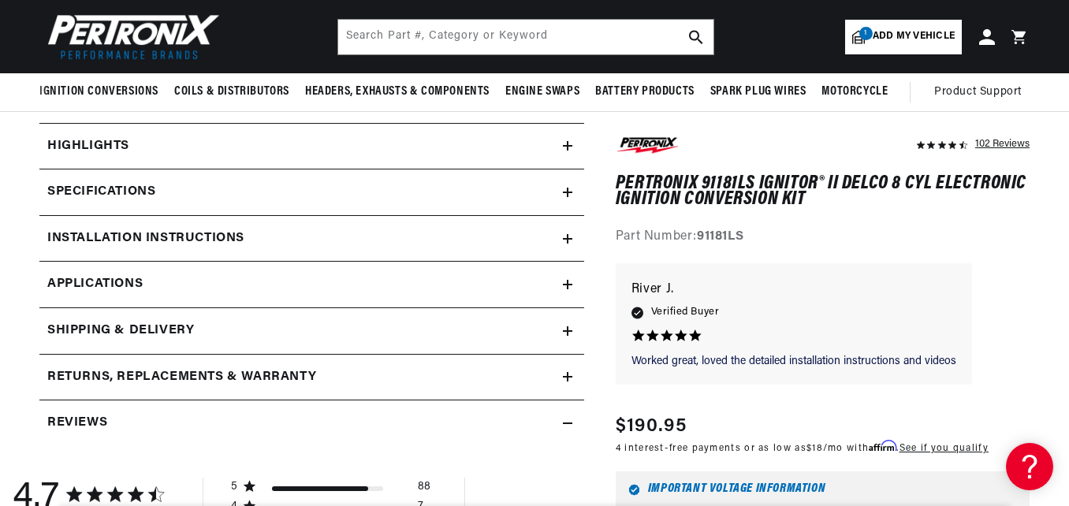
scroll to position [0, 478]
click at [546, 237] on div "Installation instructions" at bounding box center [300, 239] width 523 height 20
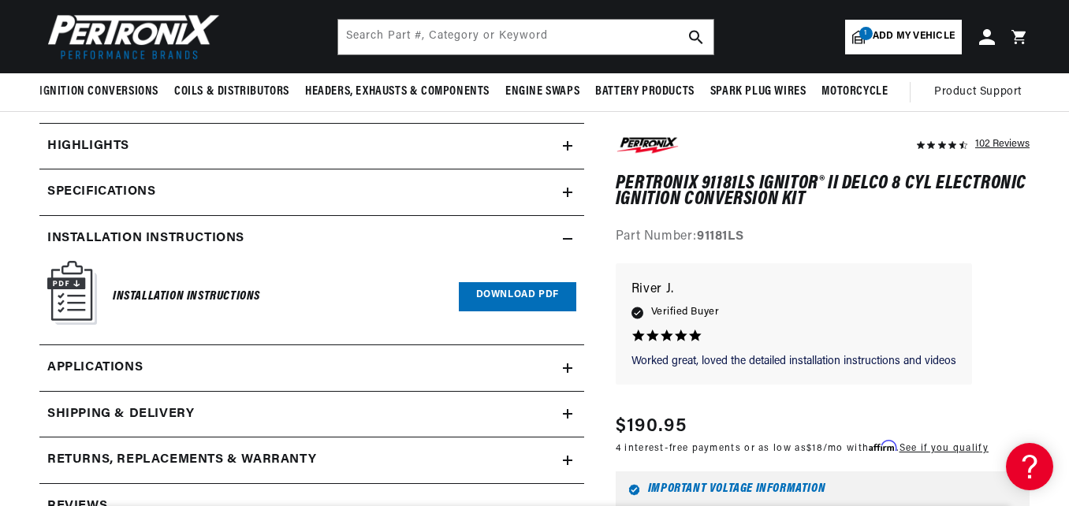
click at [530, 303] on link "Download PDF" at bounding box center [517, 296] width 117 height 29
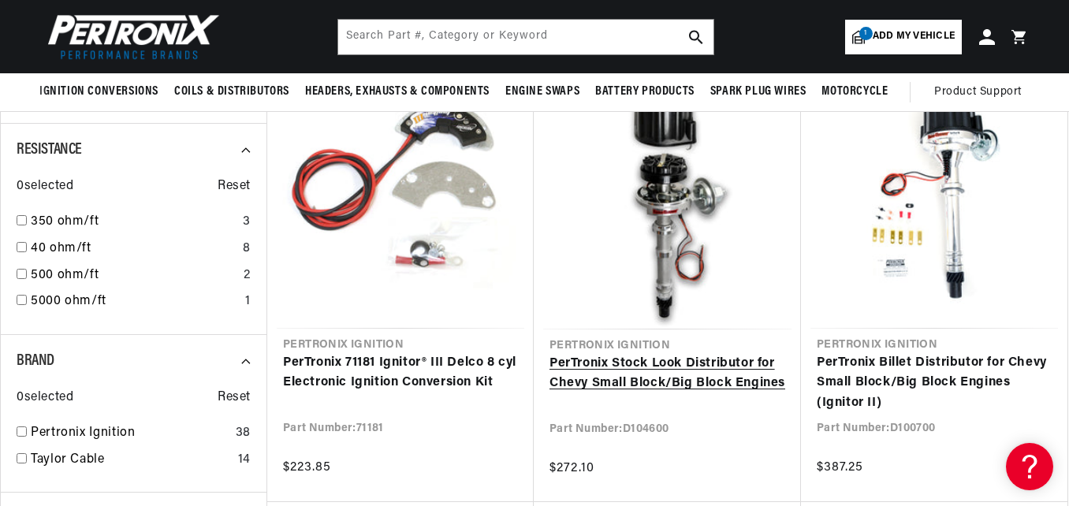
click at [699, 354] on link "PerTronix Stock Look Distributor for Chevy Small Block/Big Block Engines" at bounding box center [667, 374] width 236 height 40
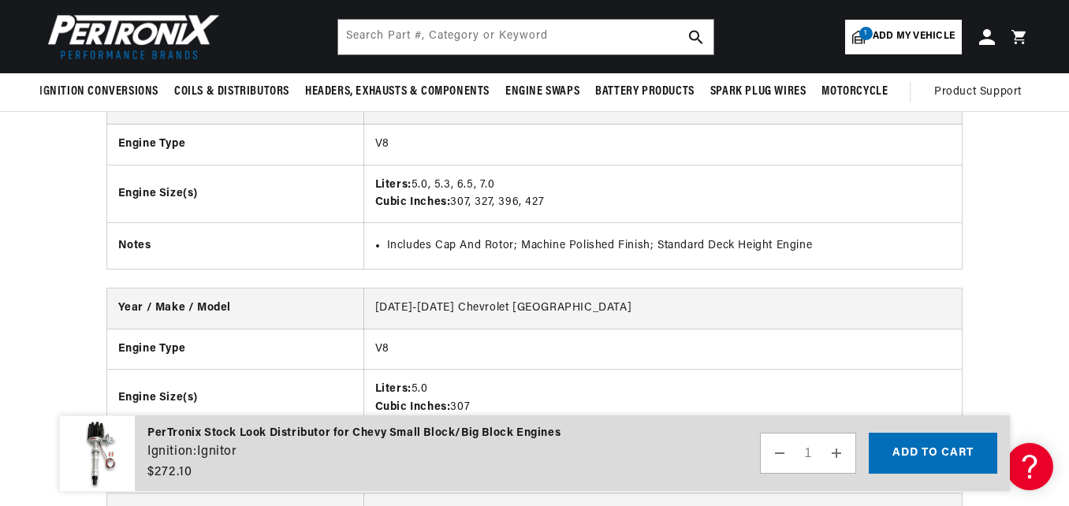
scroll to position [3834, 0]
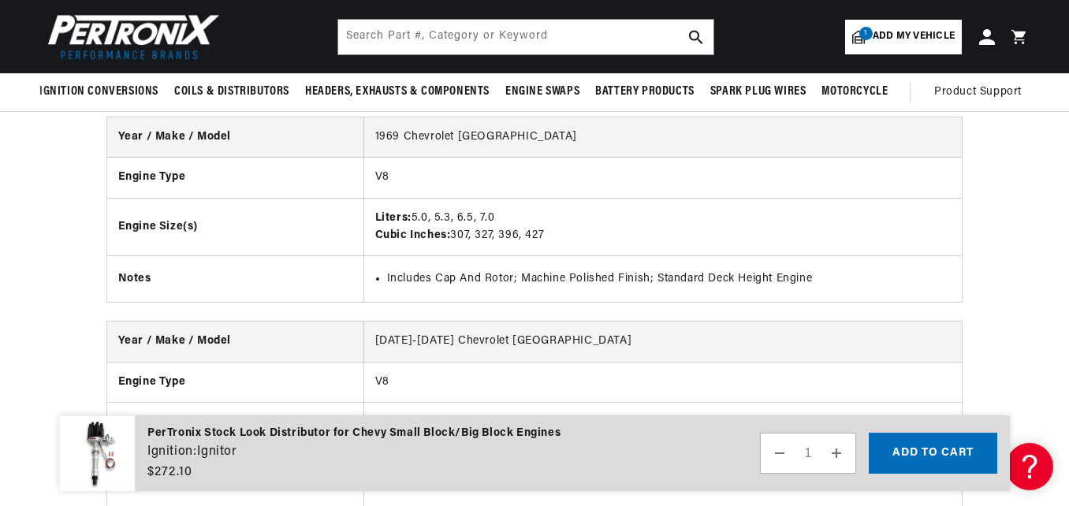
click at [962, 364] on td "V8" at bounding box center [662, 382] width 598 height 40
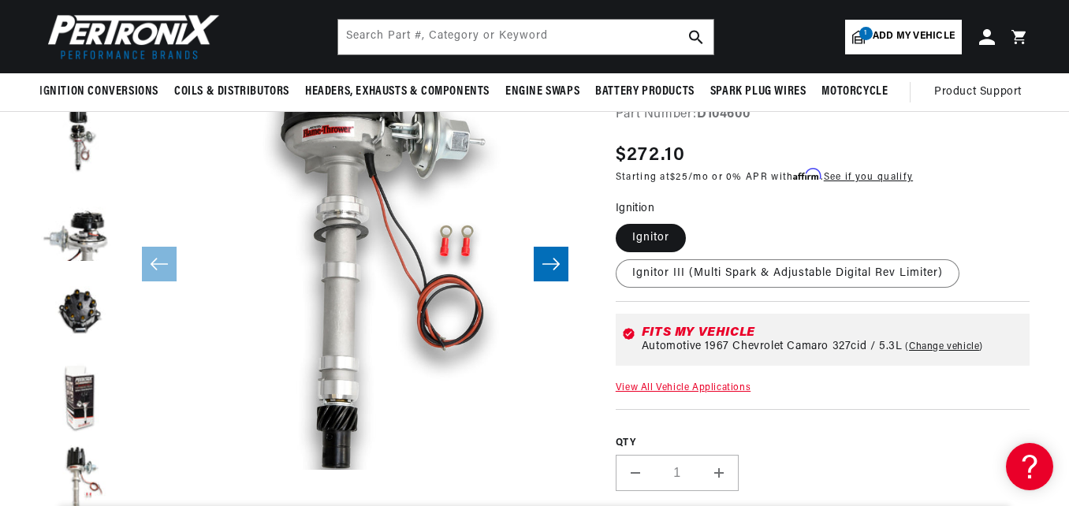
scroll to position [0, 0]
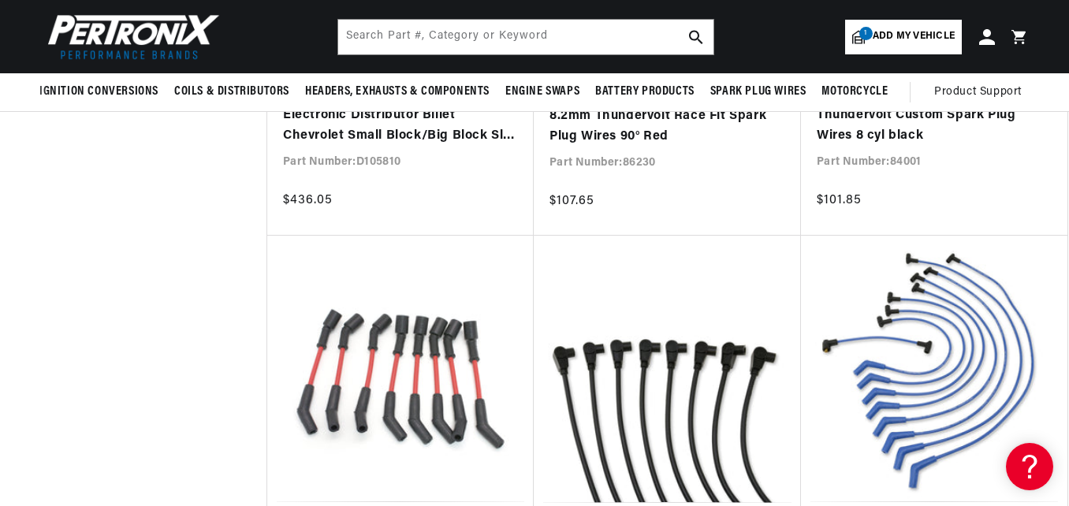
scroll to position [4170, 0]
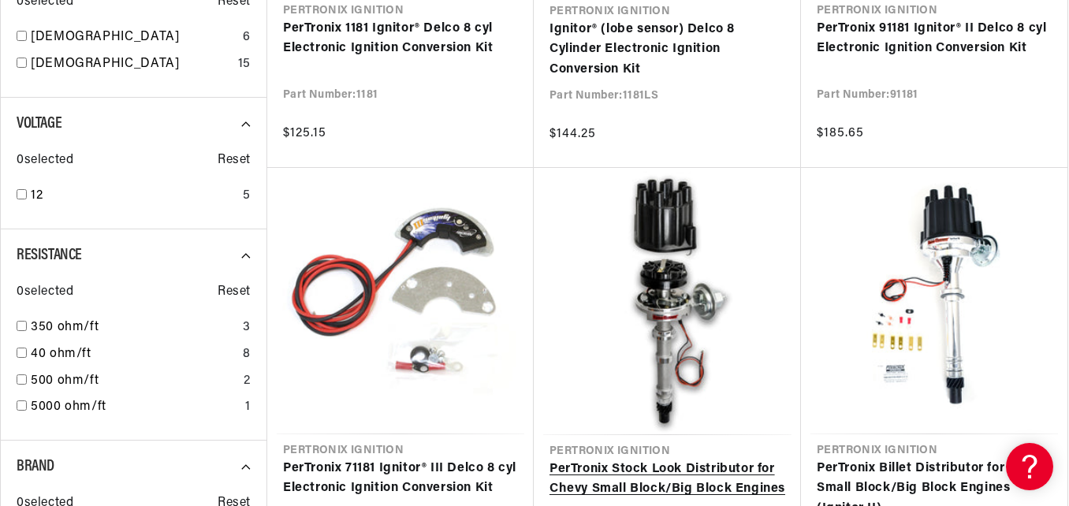
click at [656, 460] on link "PerTronix Stock Look Distributor for Chevy Small Block/Big Block Engines" at bounding box center [667, 480] width 236 height 40
click at [698, 483] on link "PerTronix Stock Look Distributor for Chevy Small Block/Big Block Engines" at bounding box center [667, 480] width 236 height 40
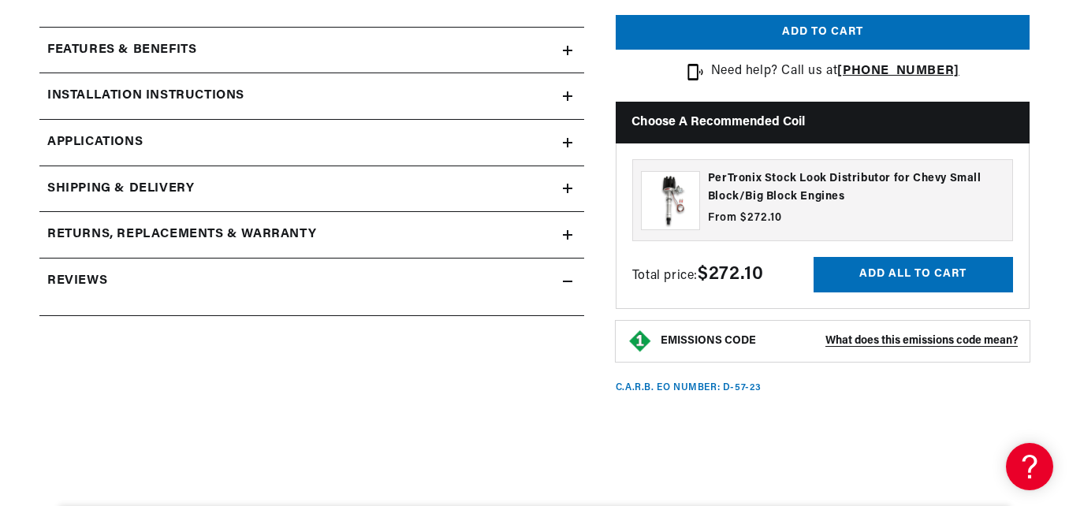
click at [948, 341] on strong "What does this emissions code mean?" at bounding box center [921, 341] width 192 height 12
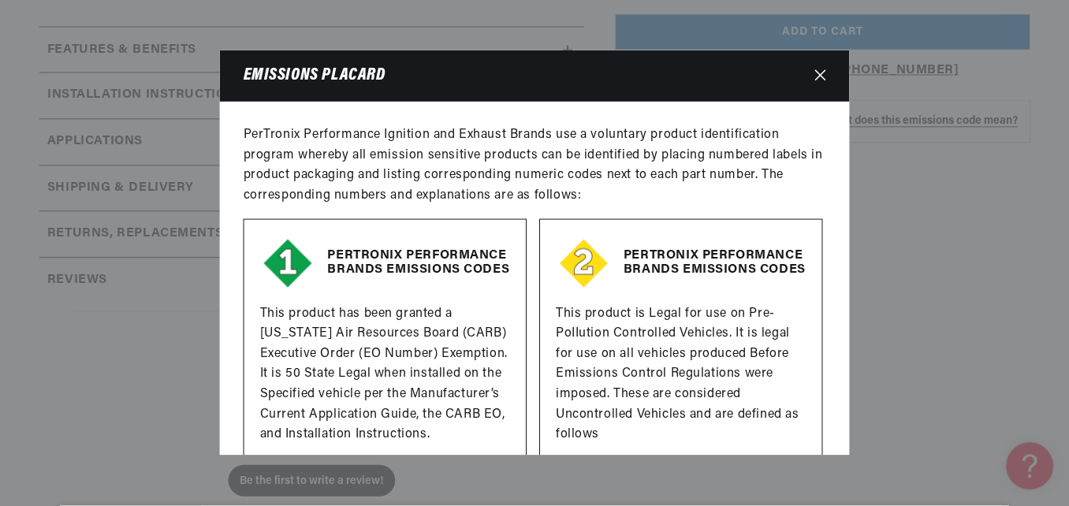
scroll to position [0, 478]
click at [816, 73] on icon "Close" at bounding box center [821, 75] width 11 height 12
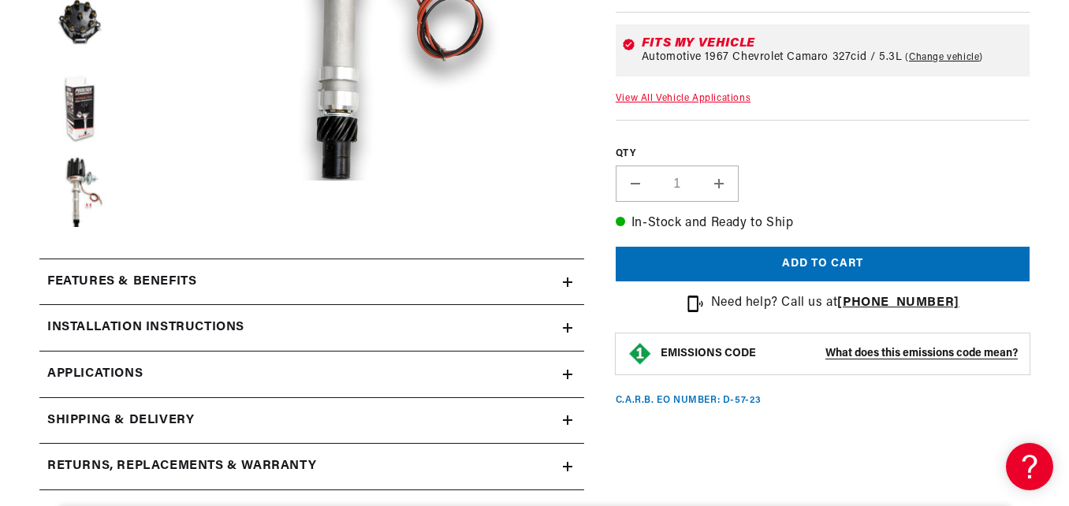
scroll to position [0, 0]
